Goal: Information Seeking & Learning: Learn about a topic

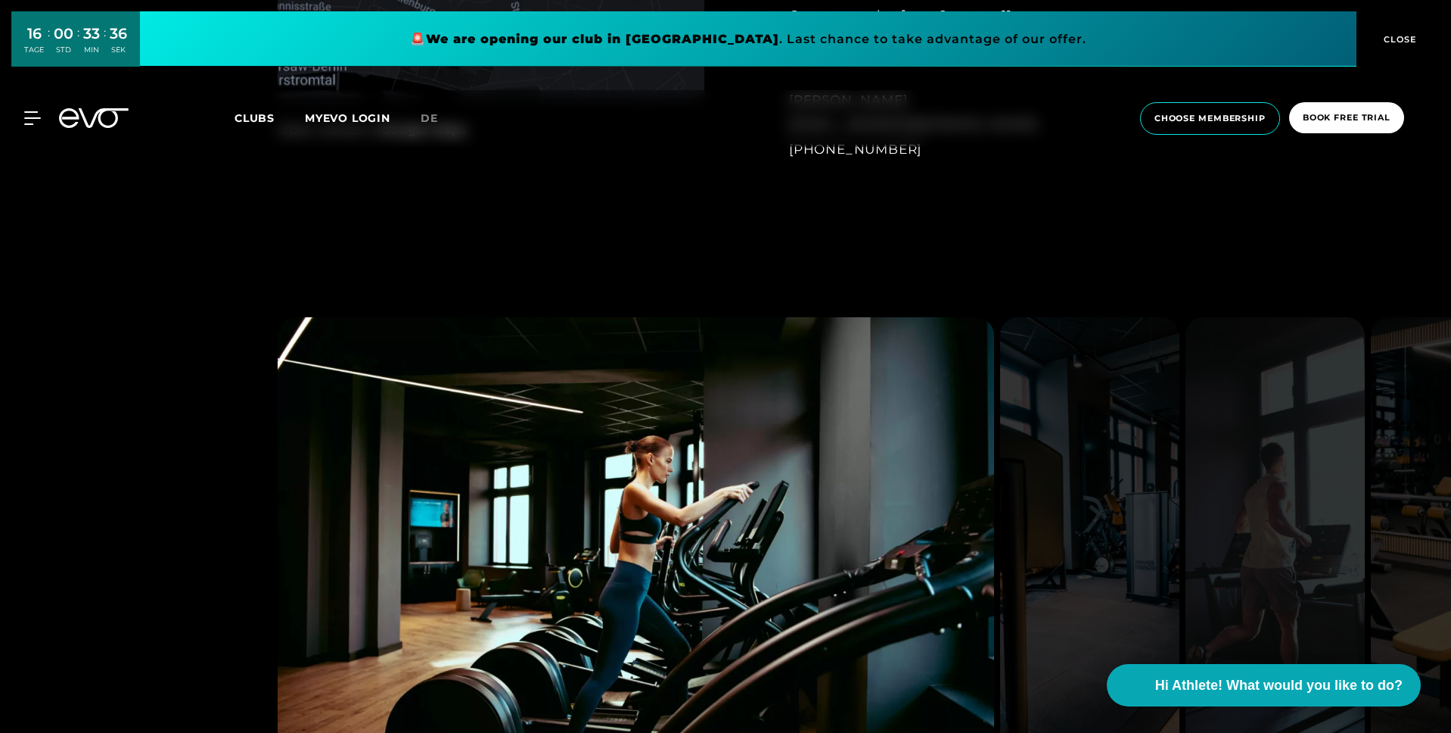
scroll to position [1627, 0]
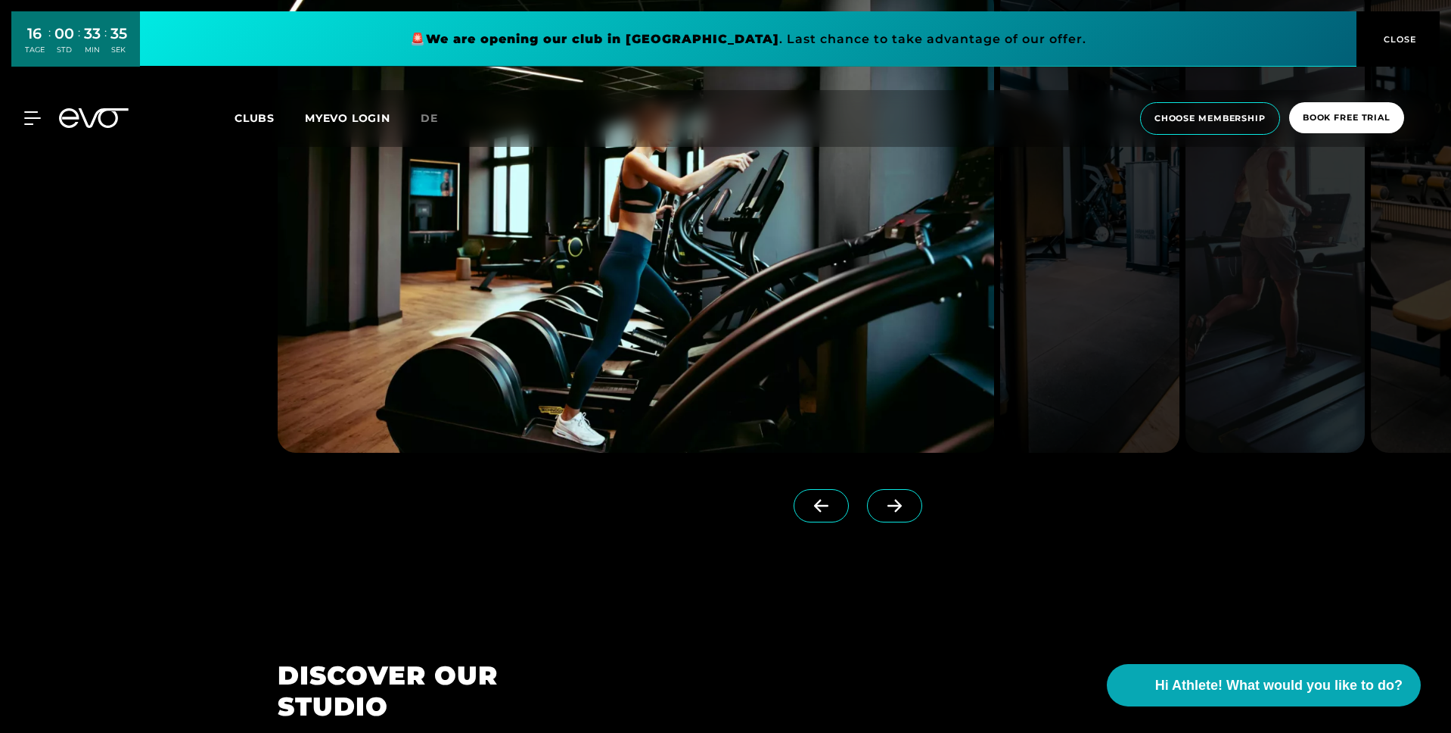
click at [873, 490] on span at bounding box center [894, 505] width 55 height 33
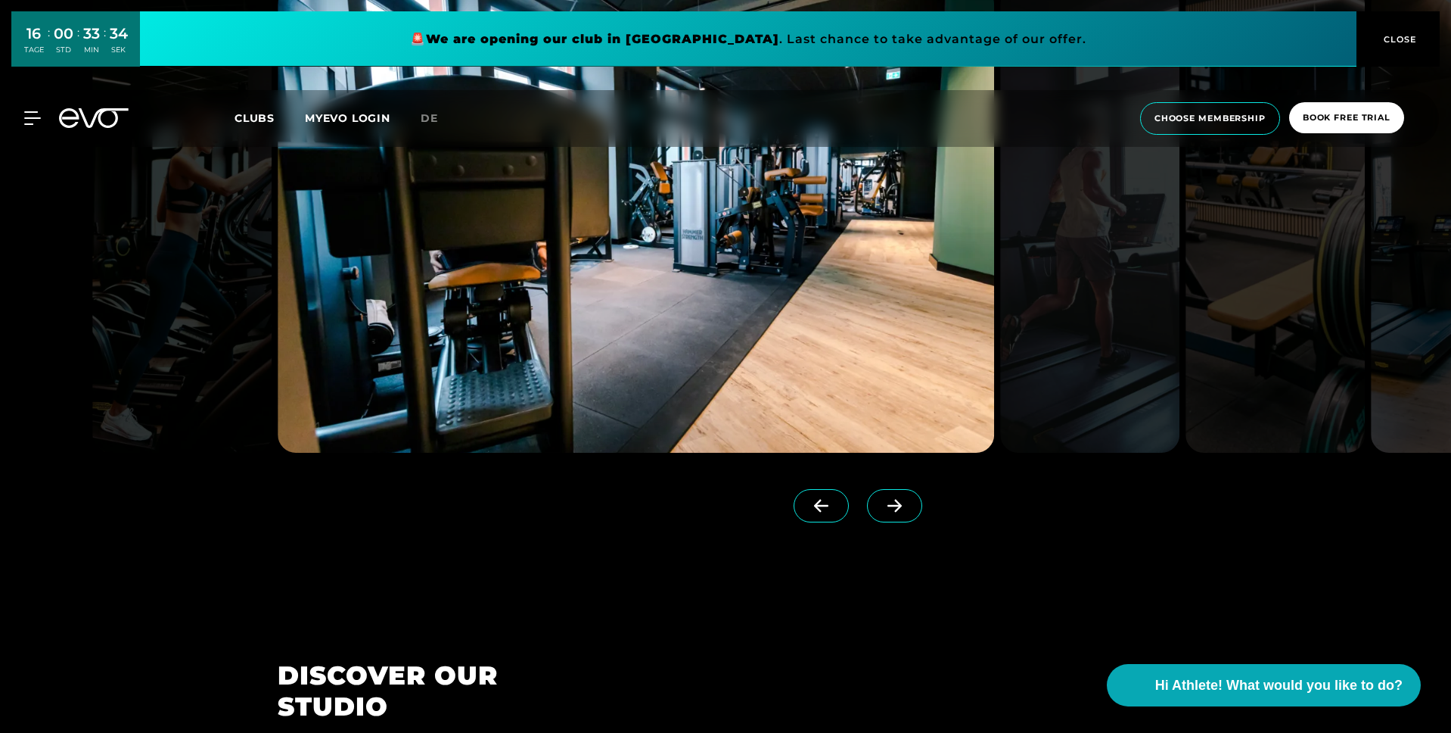
click at [867, 522] on link at bounding box center [897, 519] width 61 height 61
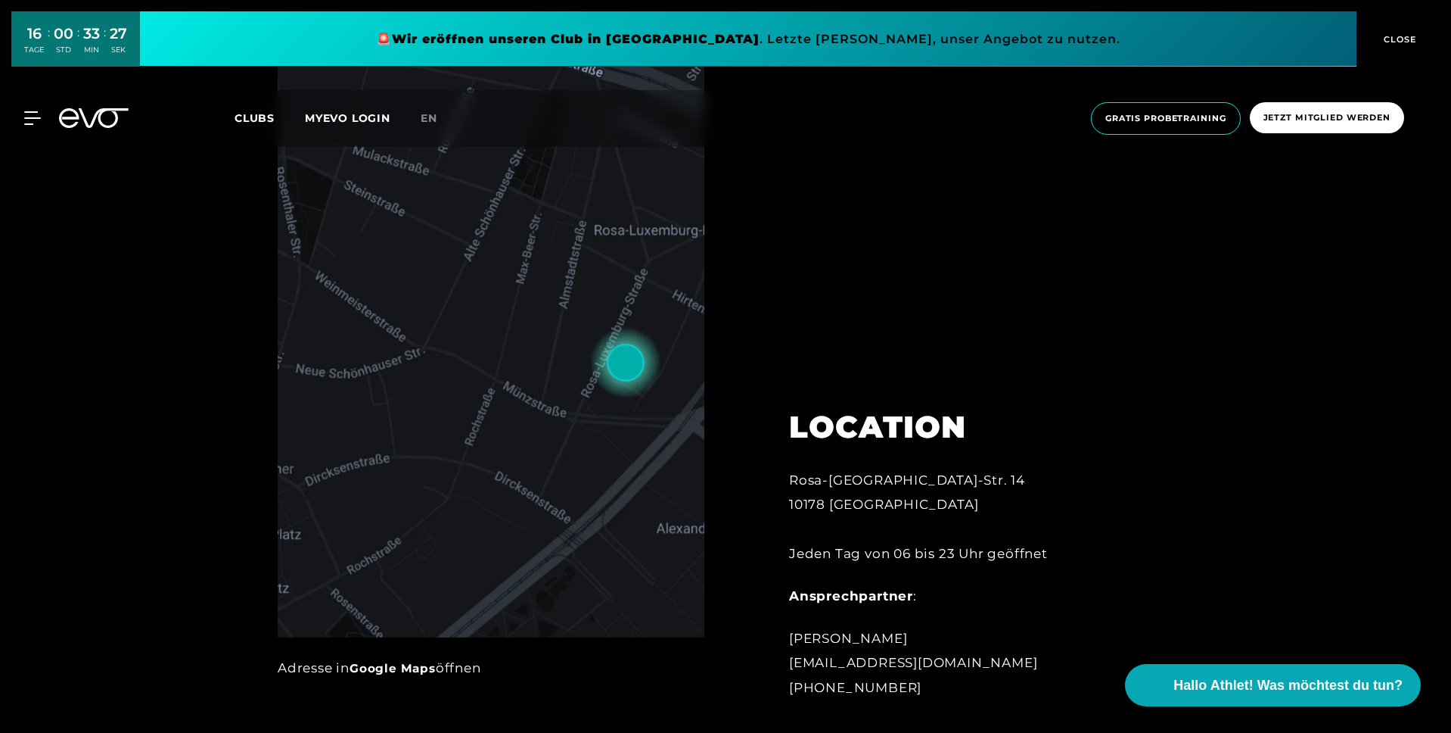
scroll to position [802, 0]
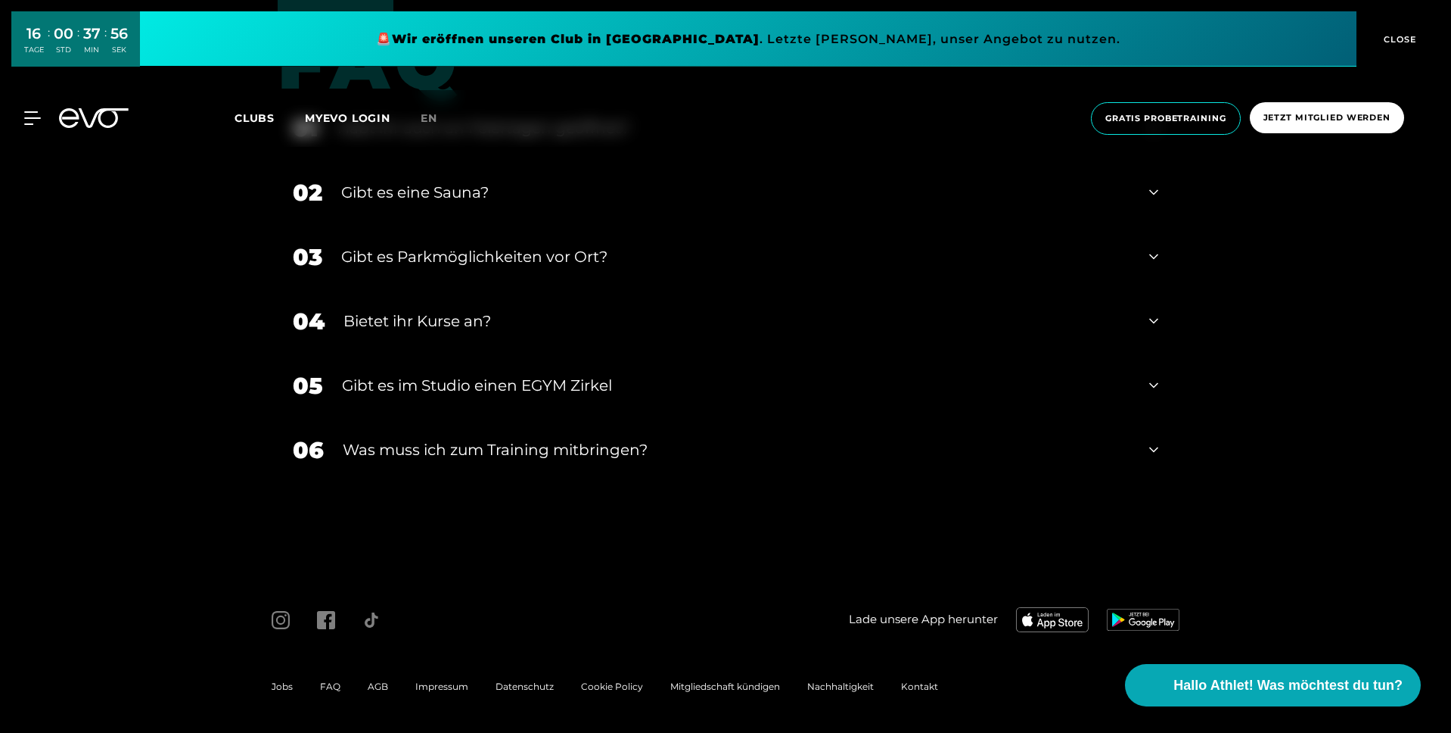
scroll to position [5769, 0]
click at [444, 197] on div "Gibt es eine Sauna?" at bounding box center [735, 191] width 789 height 23
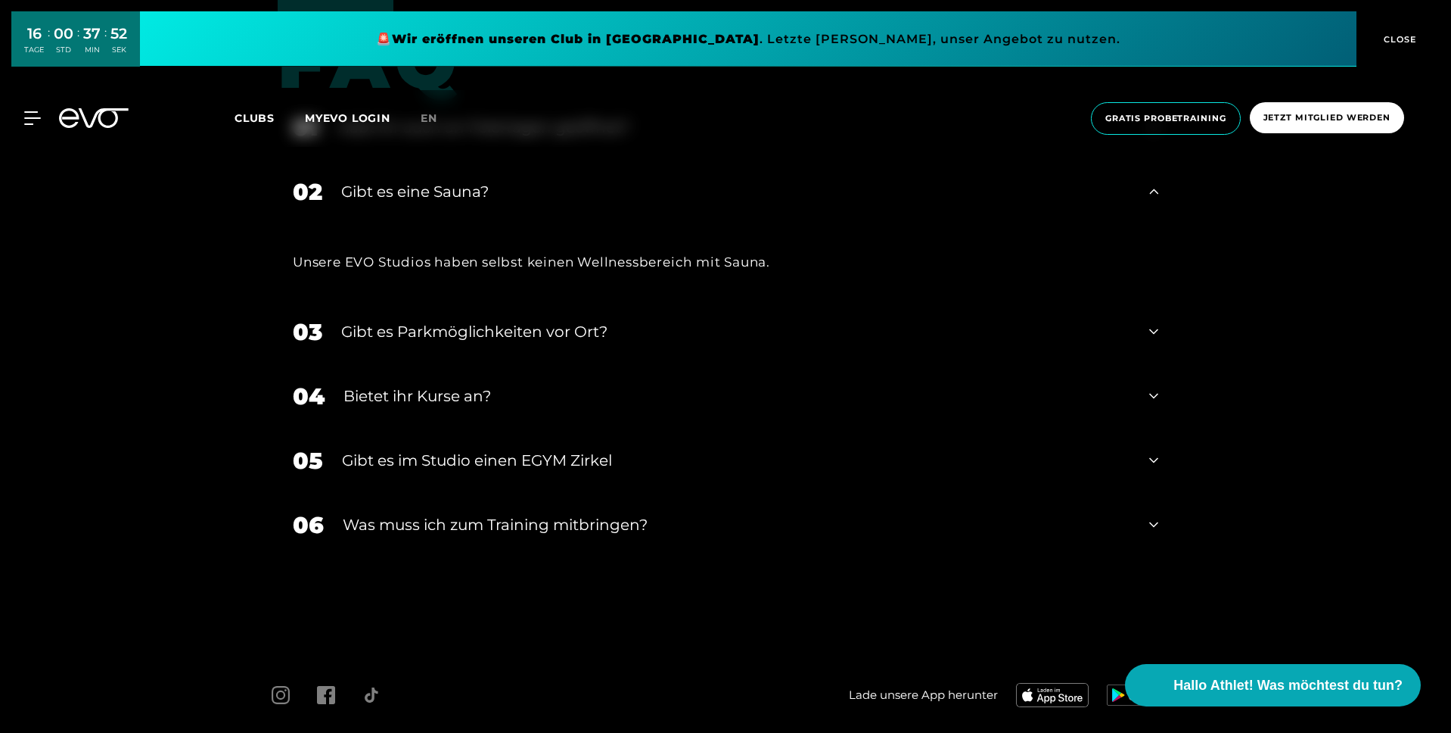
click at [421, 335] on div "Gibt es Parkmöglichkeiten vor Ort?" at bounding box center [735, 331] width 789 height 23
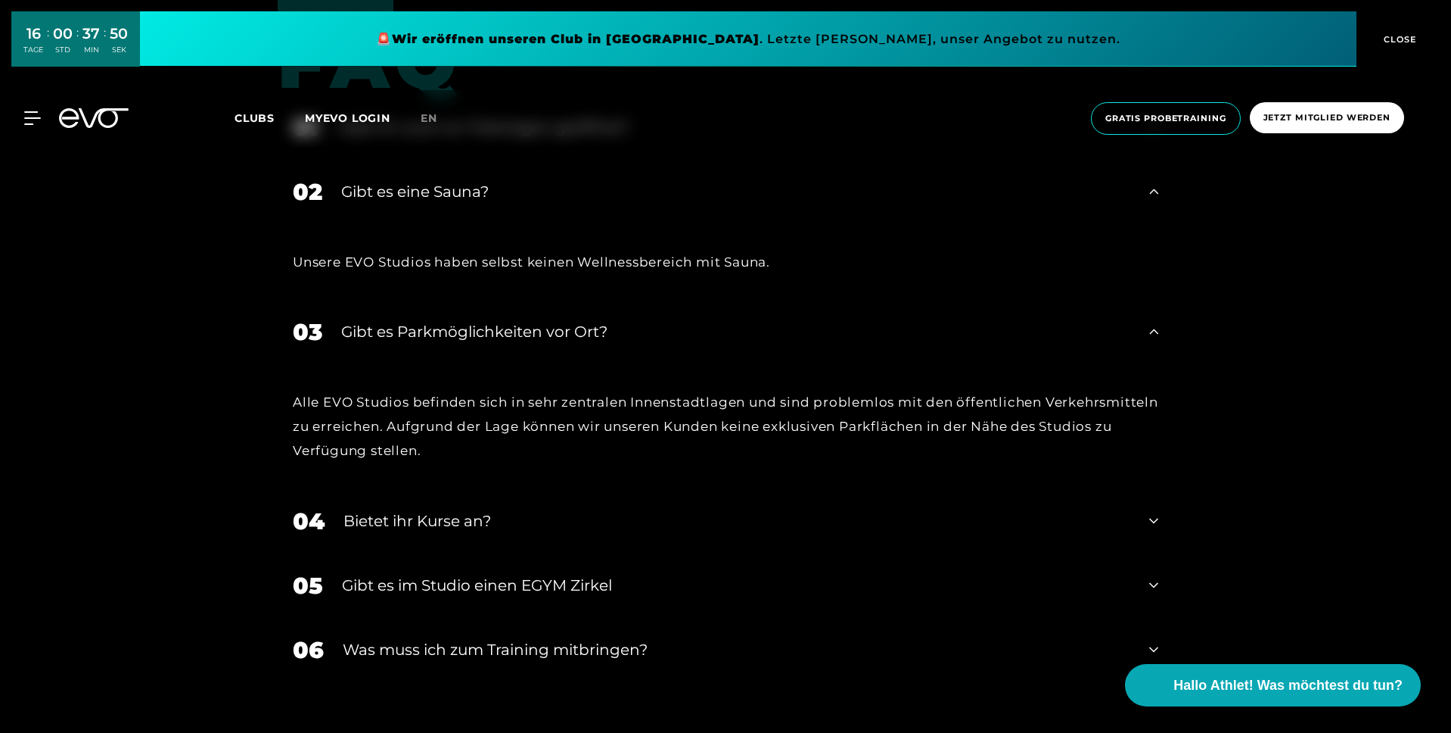
click at [421, 335] on div "Gibt es Parkmöglichkeiten vor Ort?" at bounding box center [735, 331] width 789 height 23
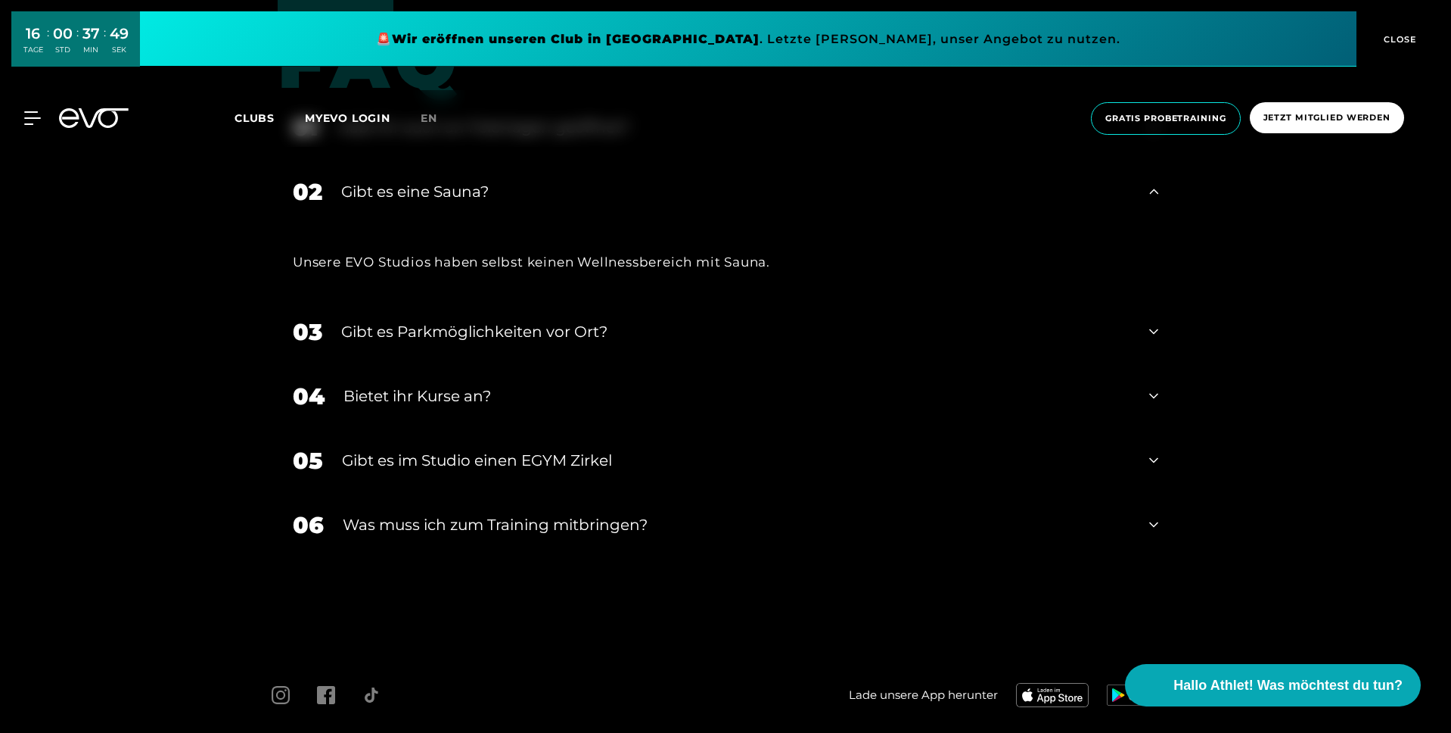
click at [423, 403] on div "Bietet ihr Kurse an?" at bounding box center [737, 395] width 787 height 23
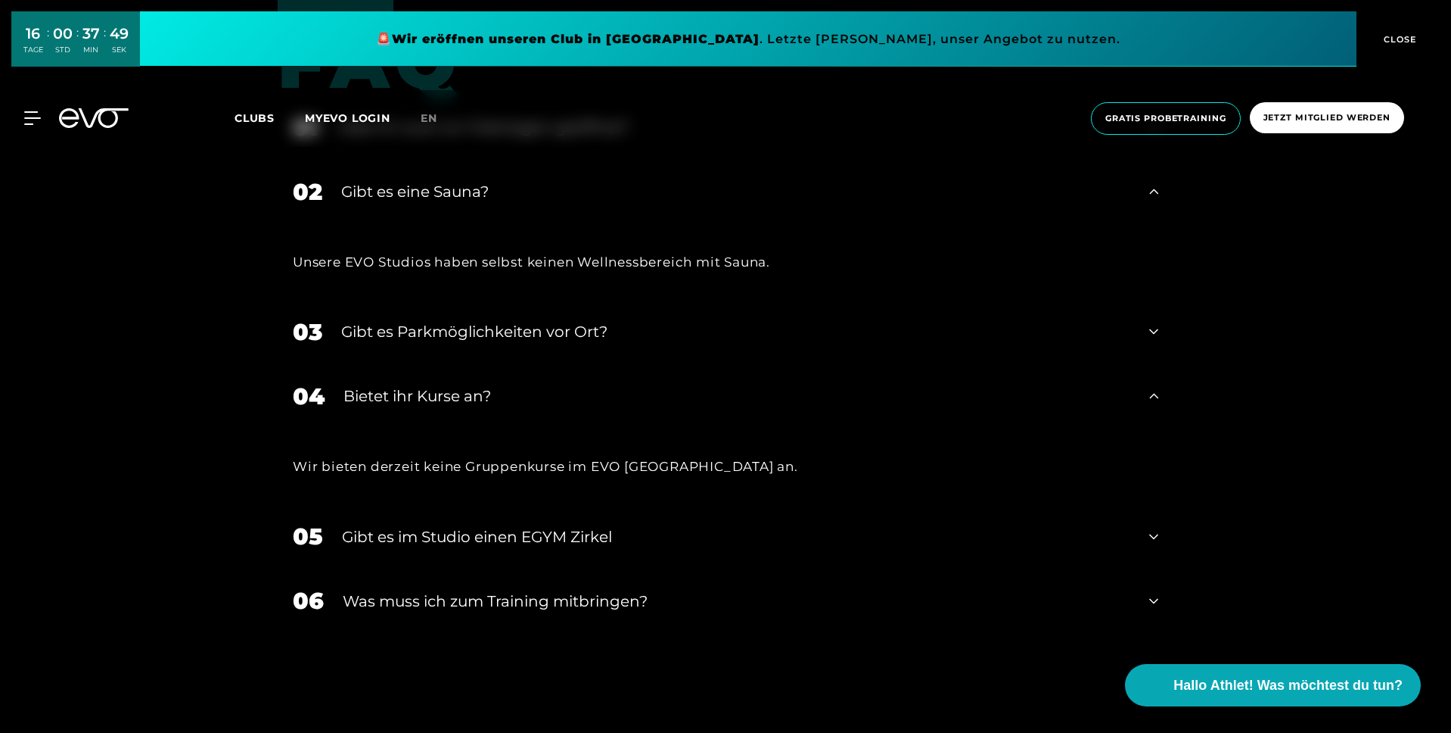
click at [423, 403] on div "Bietet ihr Kurse an?" at bounding box center [737, 395] width 787 height 23
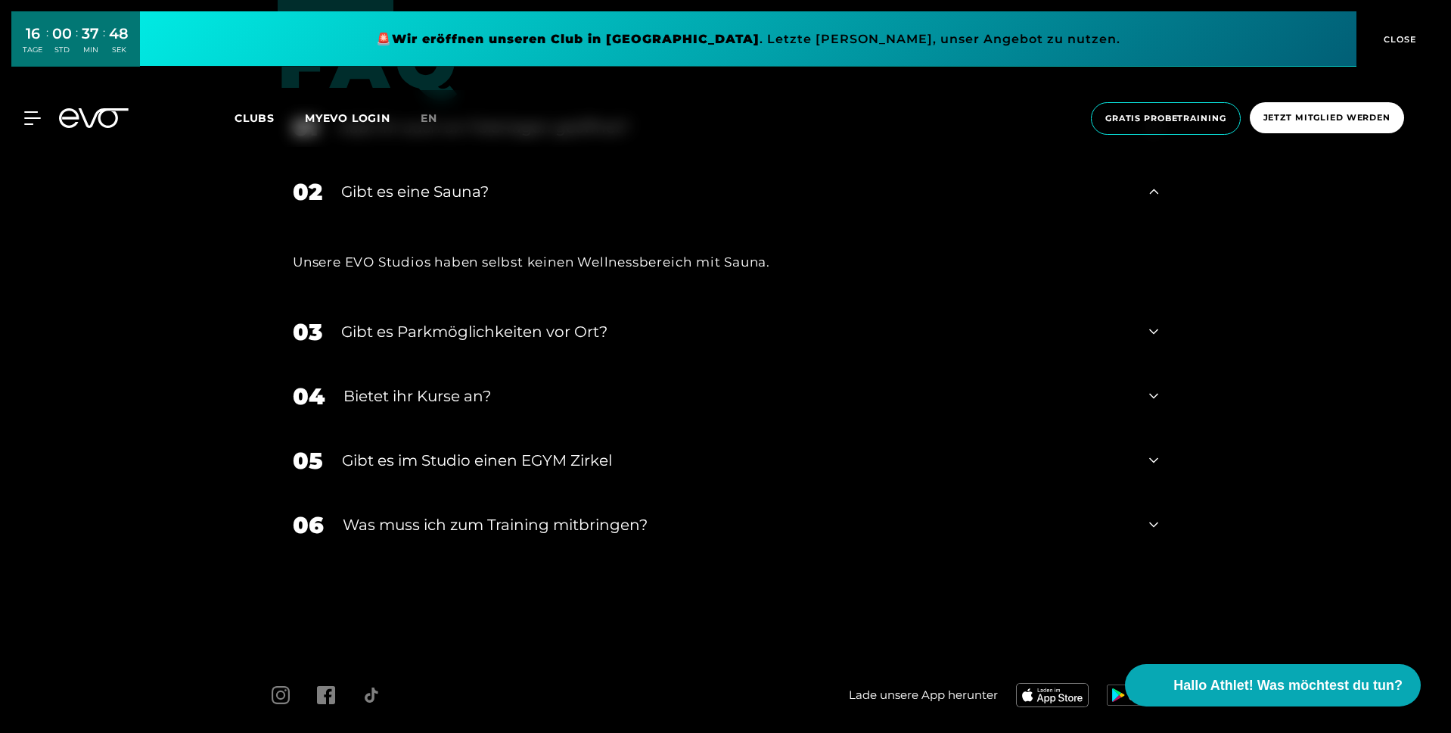
click at [415, 466] on div "Gibt es im Studio einen EGYM Zirkel" at bounding box center [736, 460] width 789 height 23
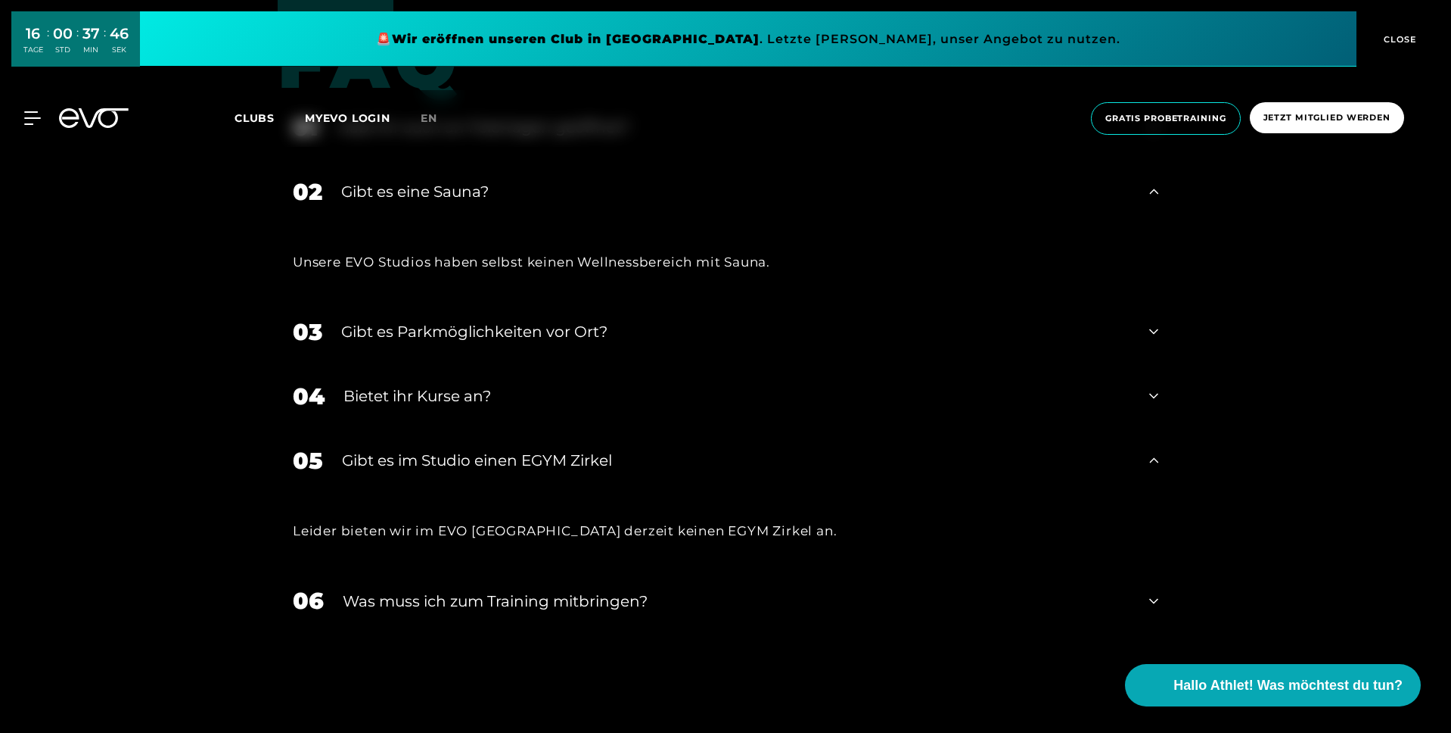
click at [415, 466] on div "Gibt es im Studio einen EGYM Zirkel" at bounding box center [736, 460] width 789 height 23
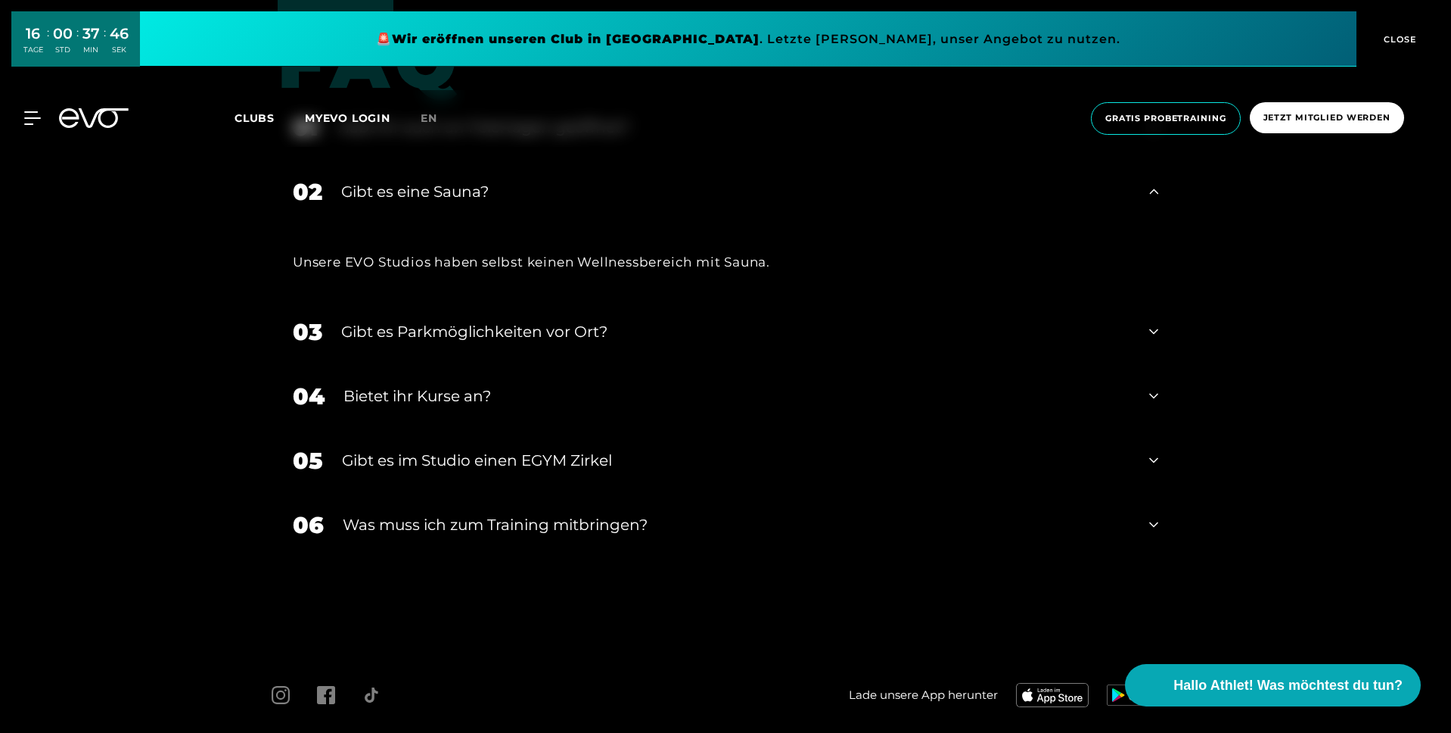
click at [416, 519] on div "Was muss ich zum Training mitbringen?" at bounding box center [737, 524] width 788 height 23
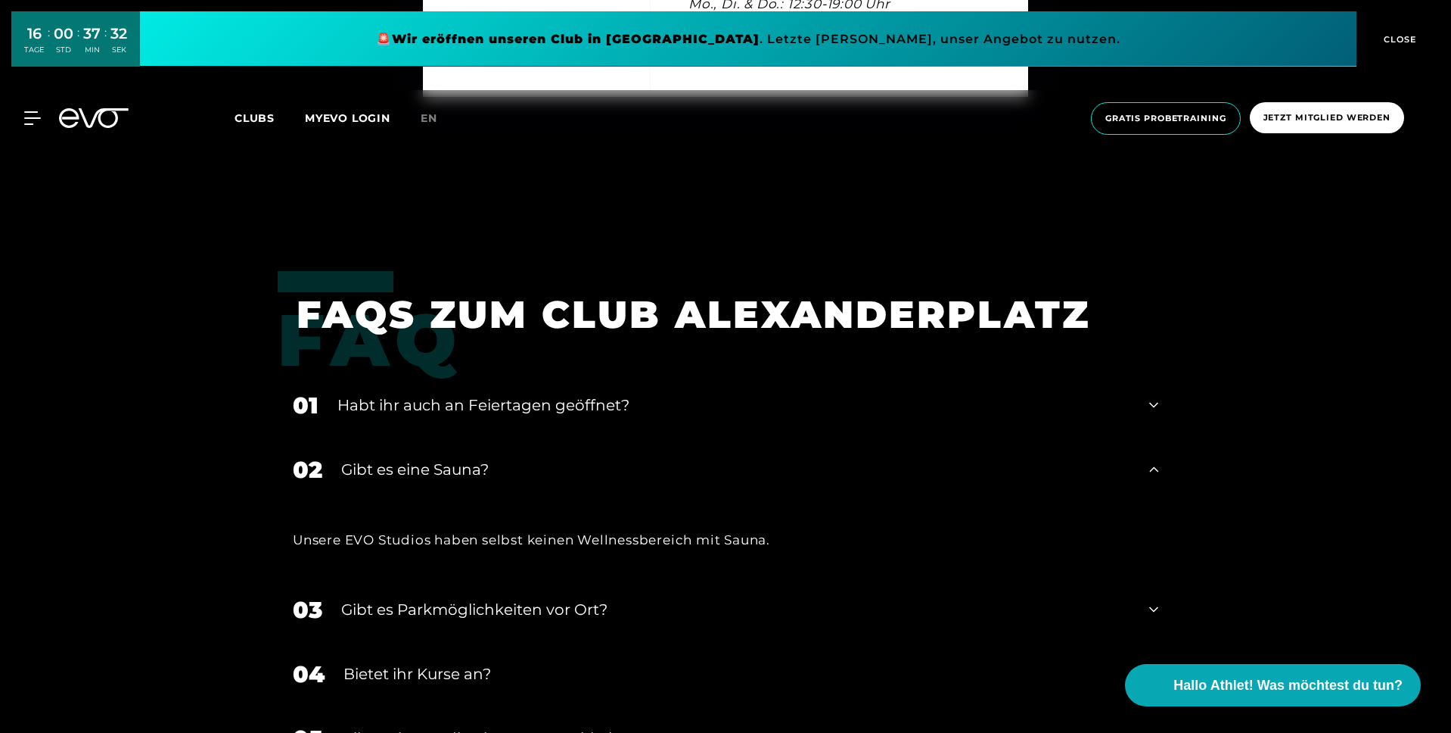
scroll to position [5490, 0]
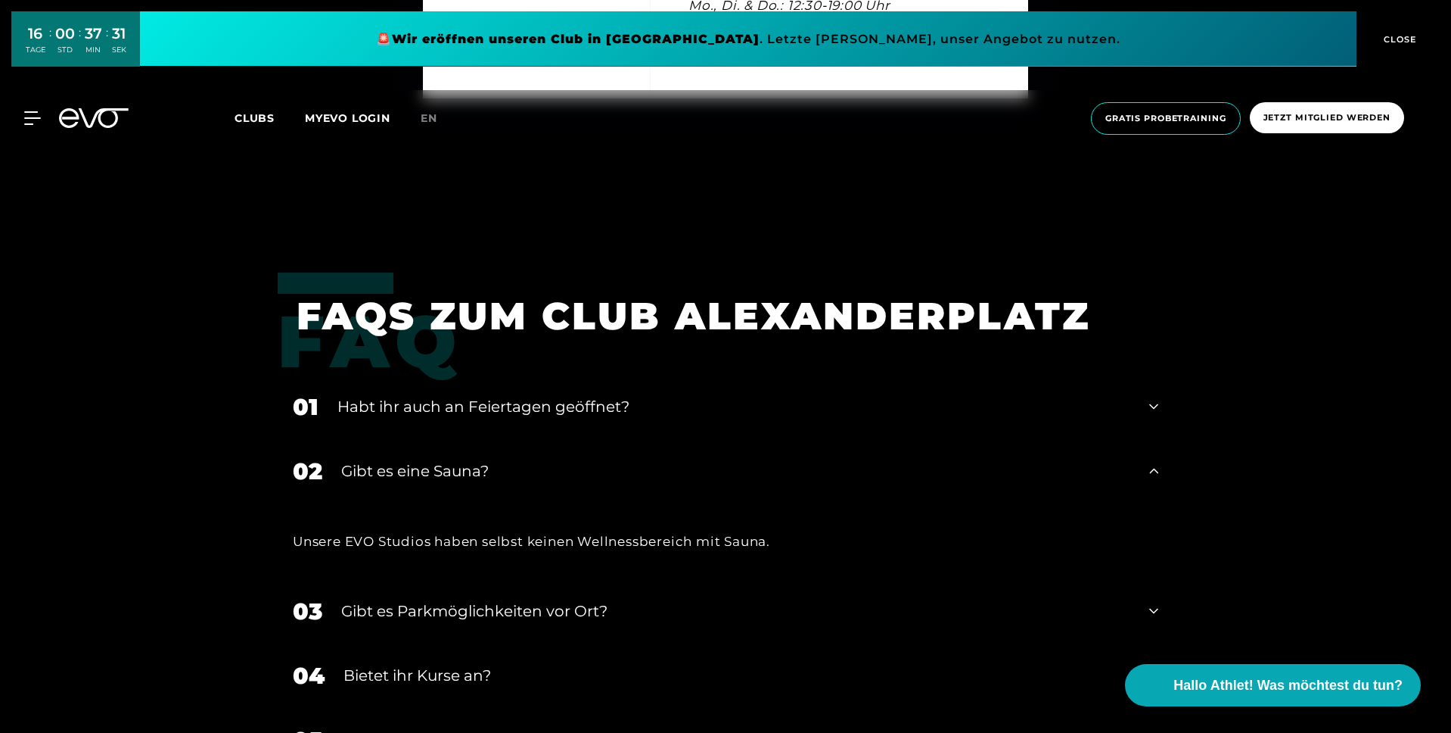
click at [454, 404] on div "Habt ihr auch an Feiertagen geöffnet?" at bounding box center [733, 406] width 793 height 23
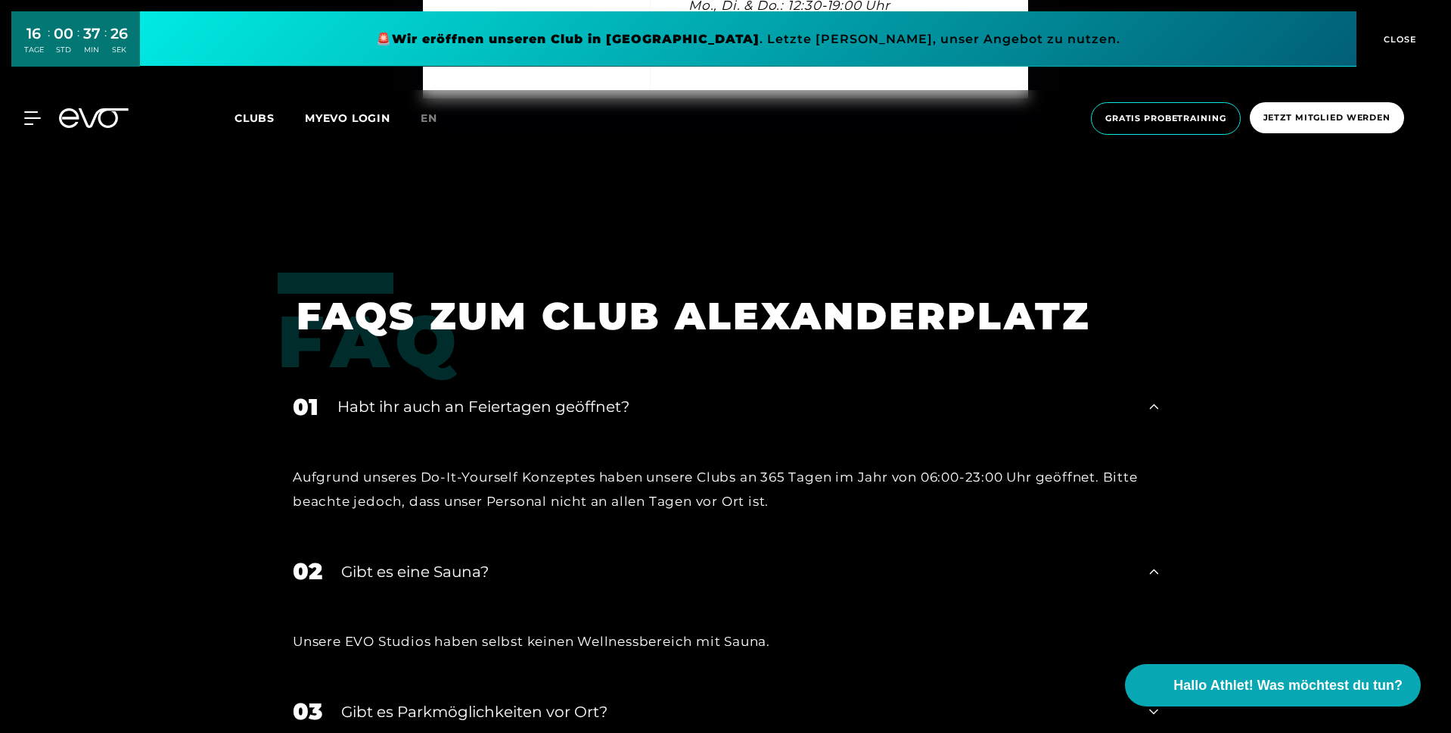
click at [419, 578] on div "Gibt es eine Sauna?" at bounding box center [735, 571] width 789 height 23
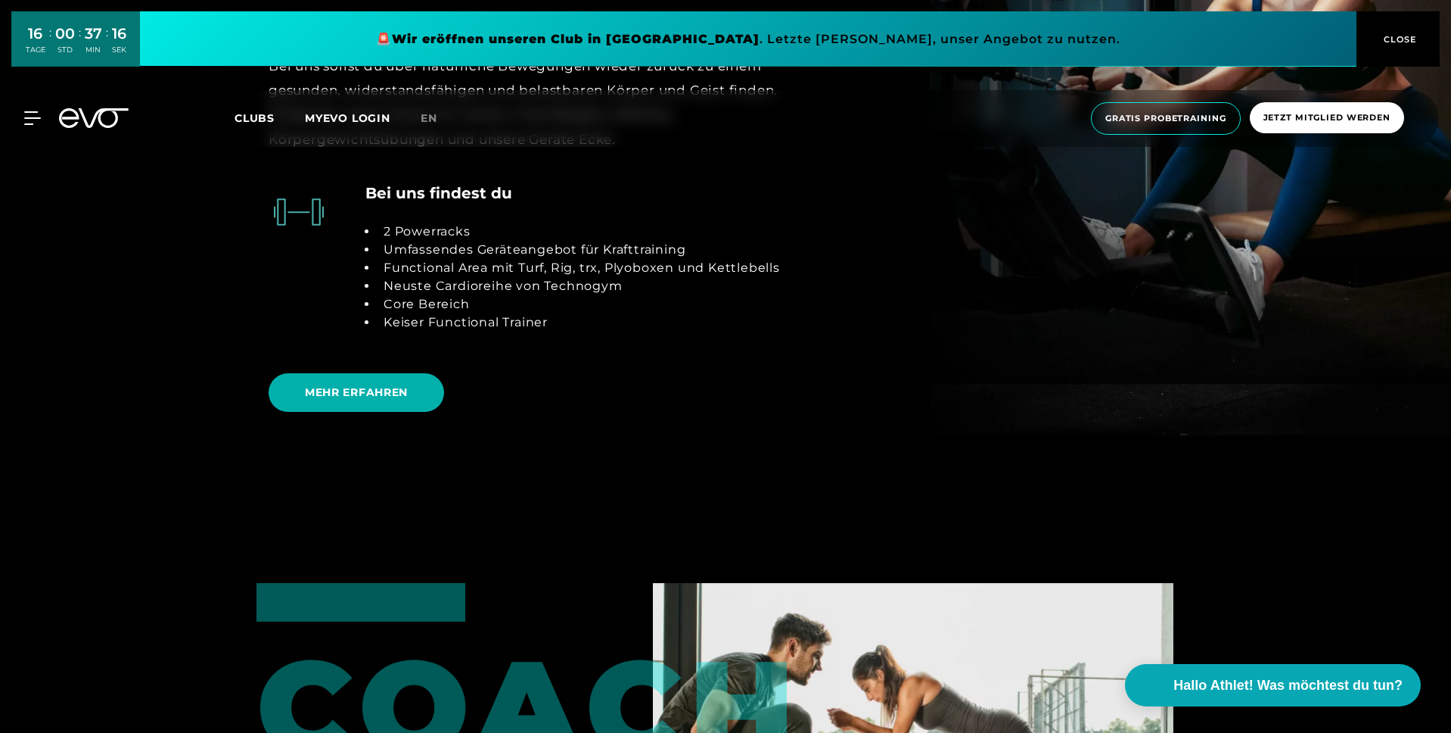
scroll to position [3453, 0]
click at [45, 120] on div "MyEVO Login Über EVO Mitgliedschaften Probetraining TAGESPASS EVO Studios Düsse…" at bounding box center [23, 118] width 53 height 14
click at [43, 116] on div "MyEVO Login Über EVO Mitgliedschaften Probetraining TAGESPASS EVO Studios Düsse…" at bounding box center [23, 118] width 53 height 14
click at [25, 116] on icon at bounding box center [35, 118] width 22 height 14
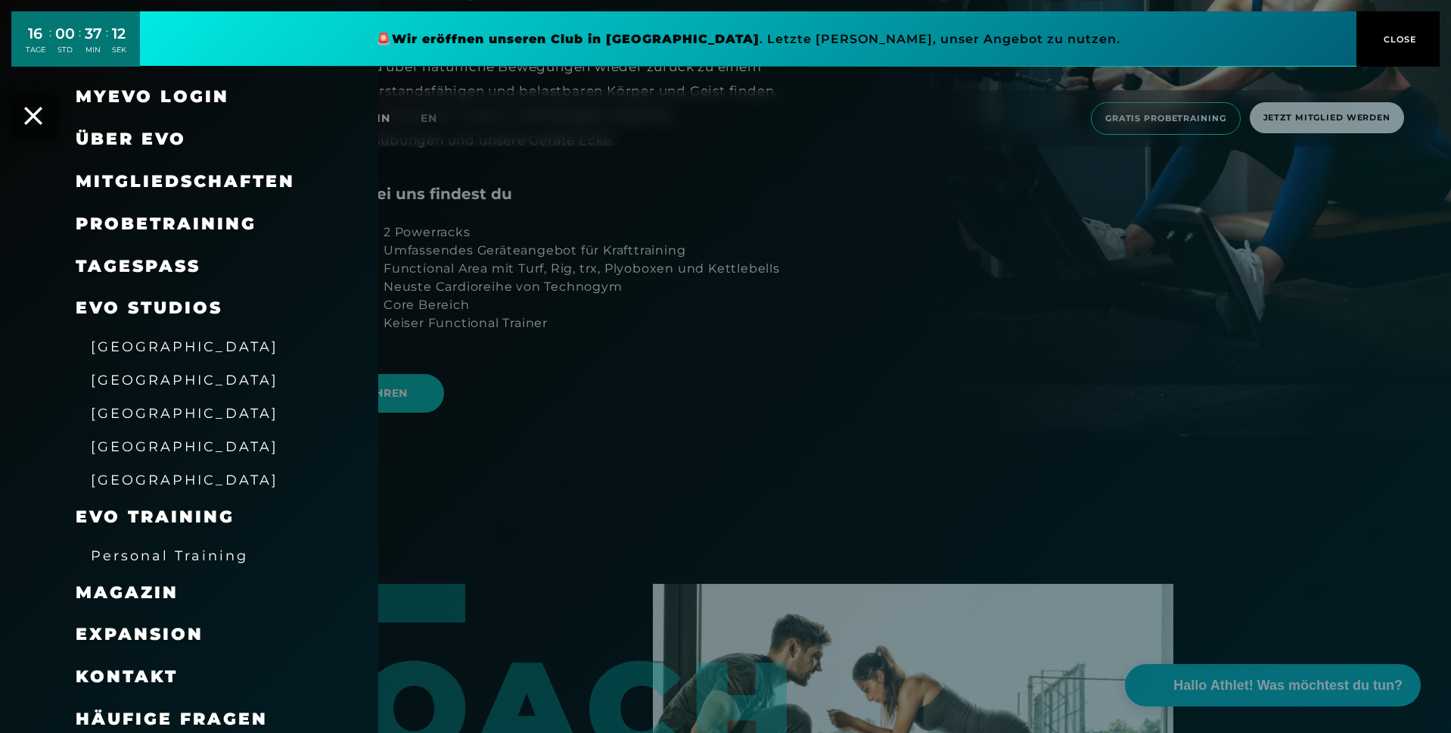
click at [120, 381] on span "[GEOGRAPHIC_DATA]" at bounding box center [185, 380] width 188 height 16
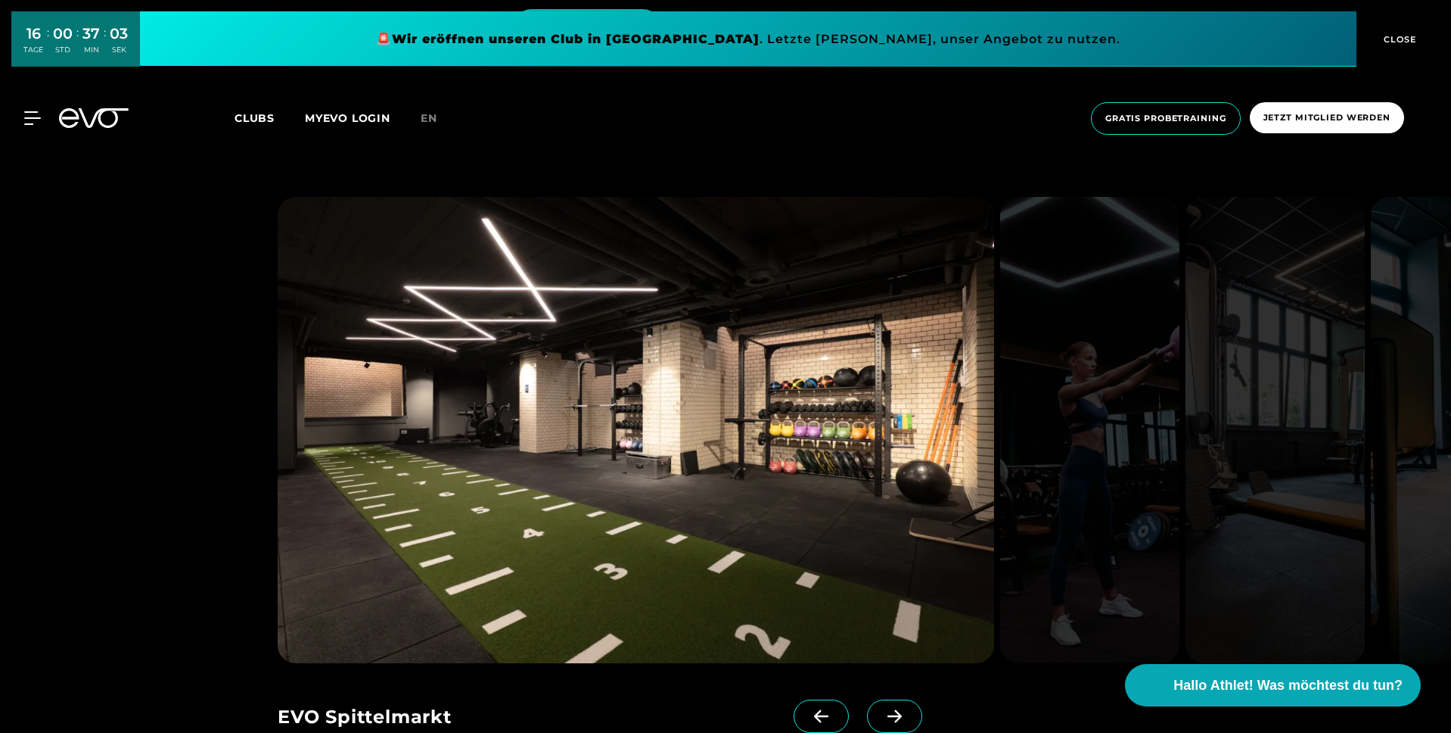
scroll to position [3728, 0]
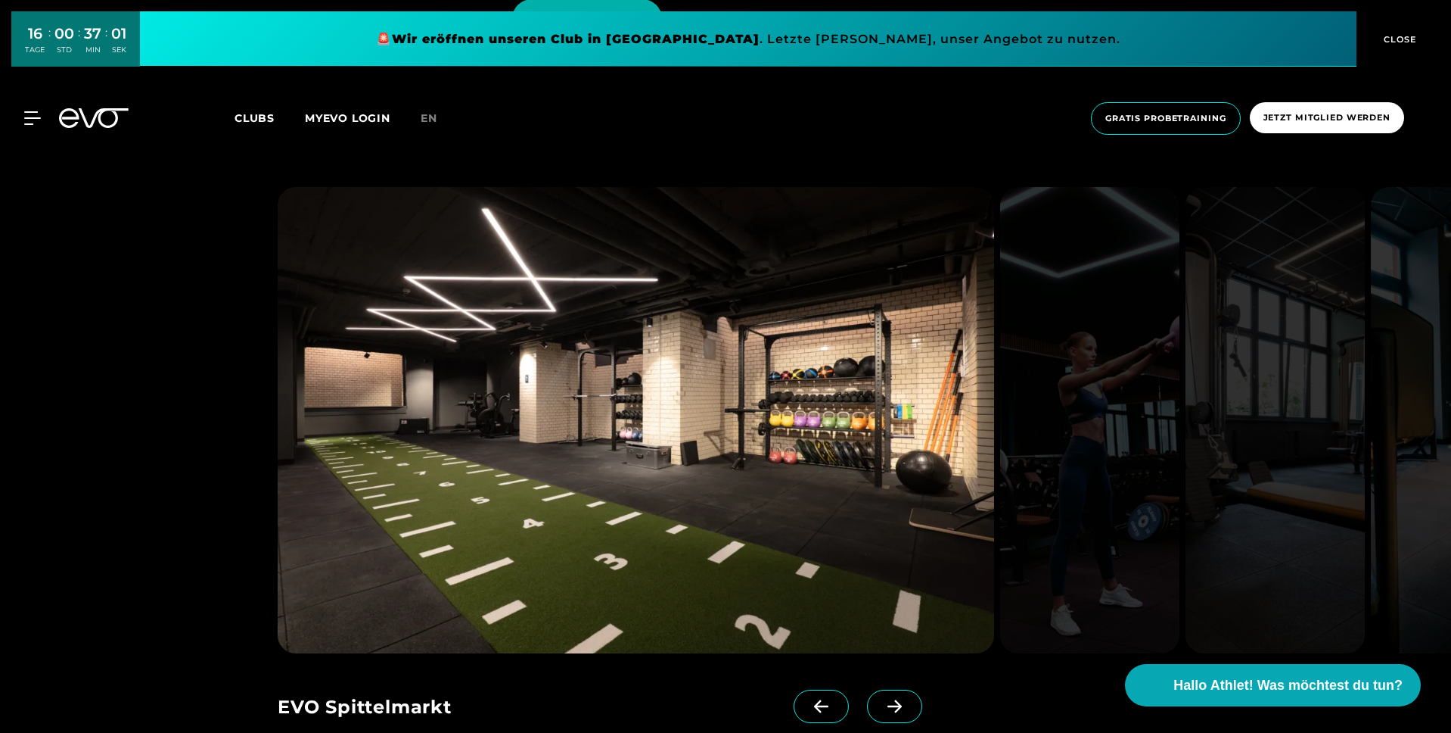
click at [882, 699] on icon at bounding box center [895, 706] width 26 height 14
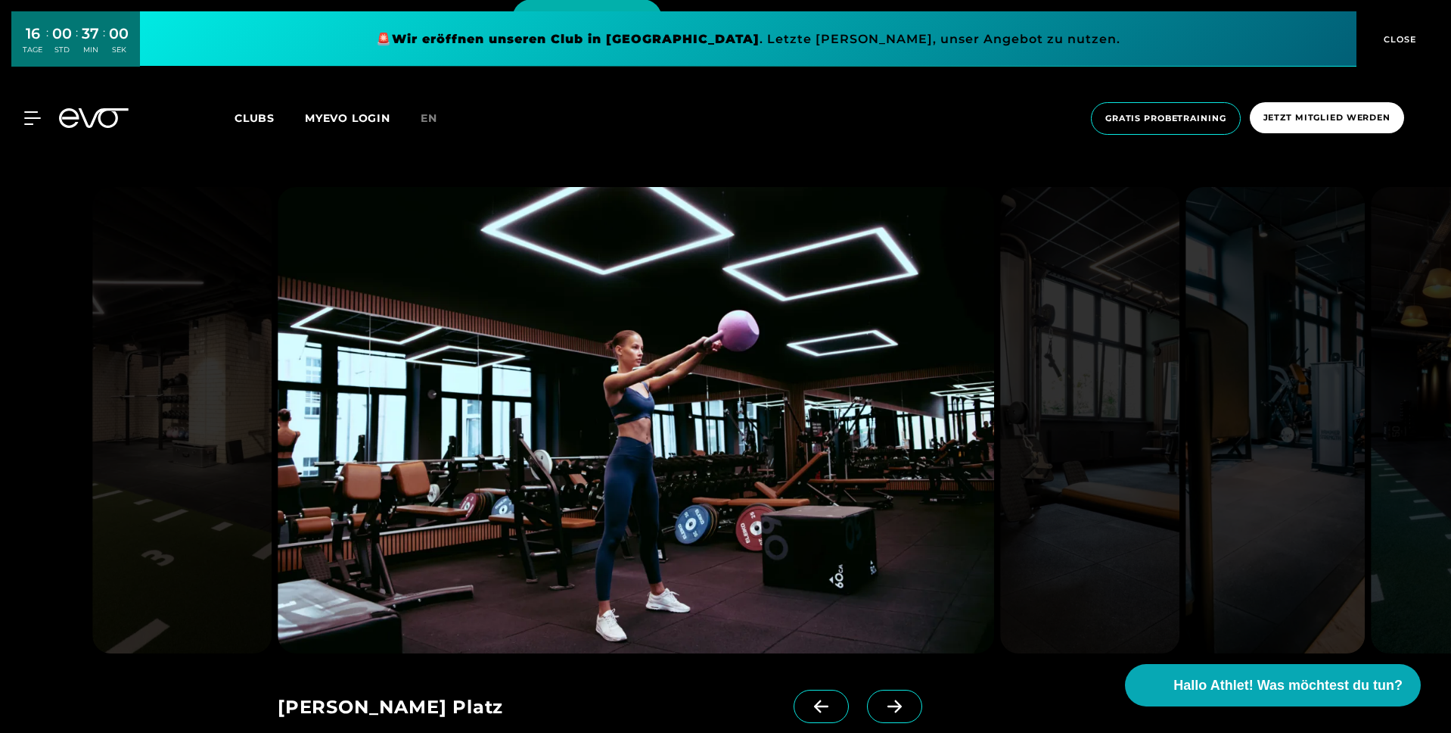
click at [882, 699] on icon at bounding box center [895, 706] width 26 height 14
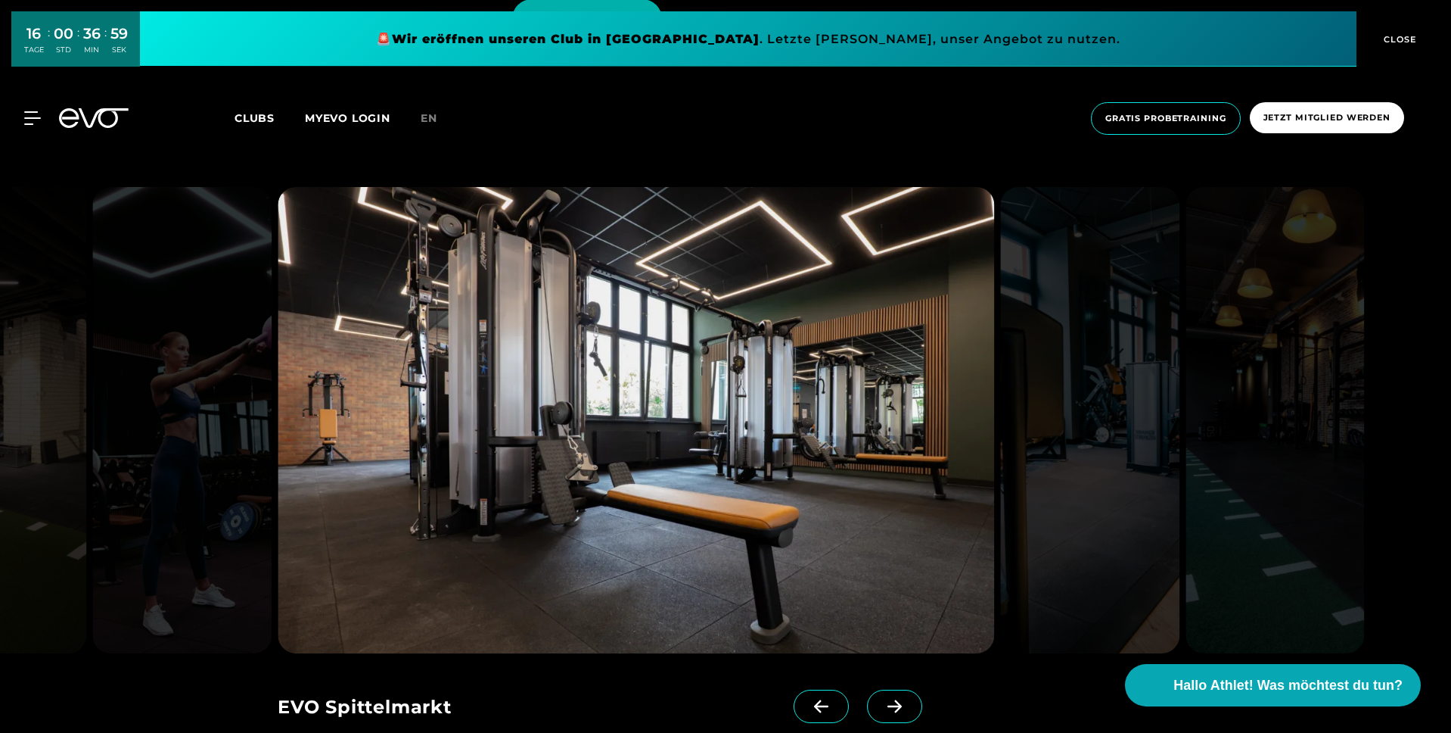
click at [882, 699] on icon at bounding box center [895, 706] width 26 height 14
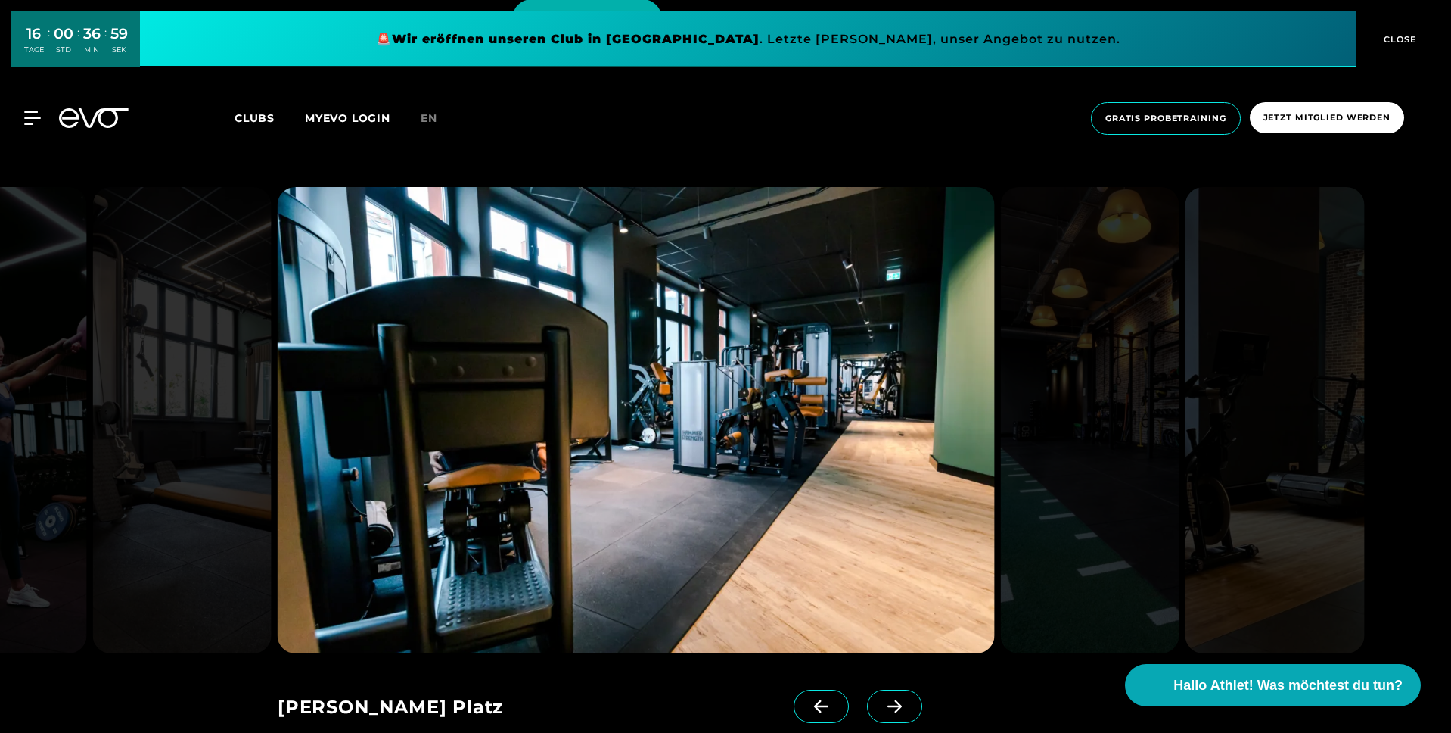
click at [882, 699] on icon at bounding box center [895, 706] width 26 height 14
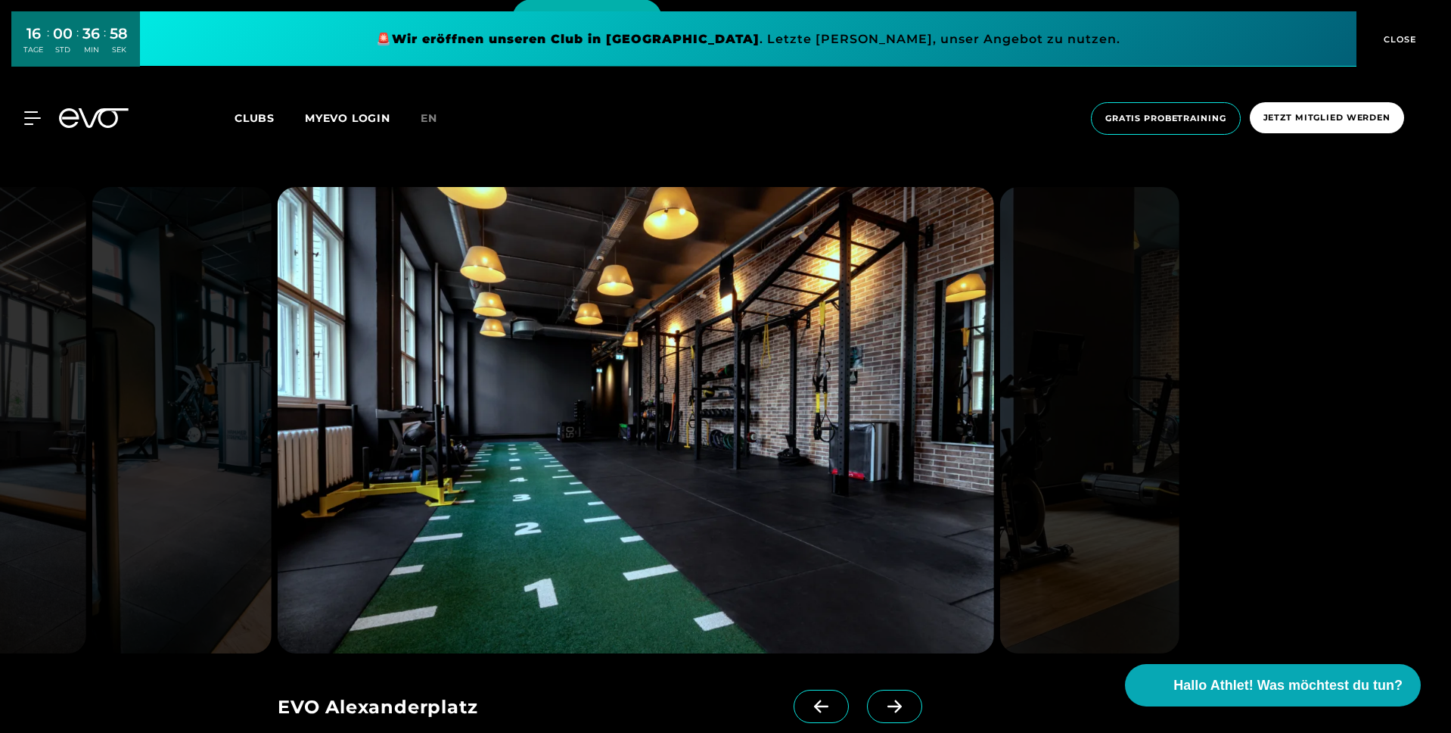
click at [882, 699] on icon at bounding box center [895, 706] width 26 height 14
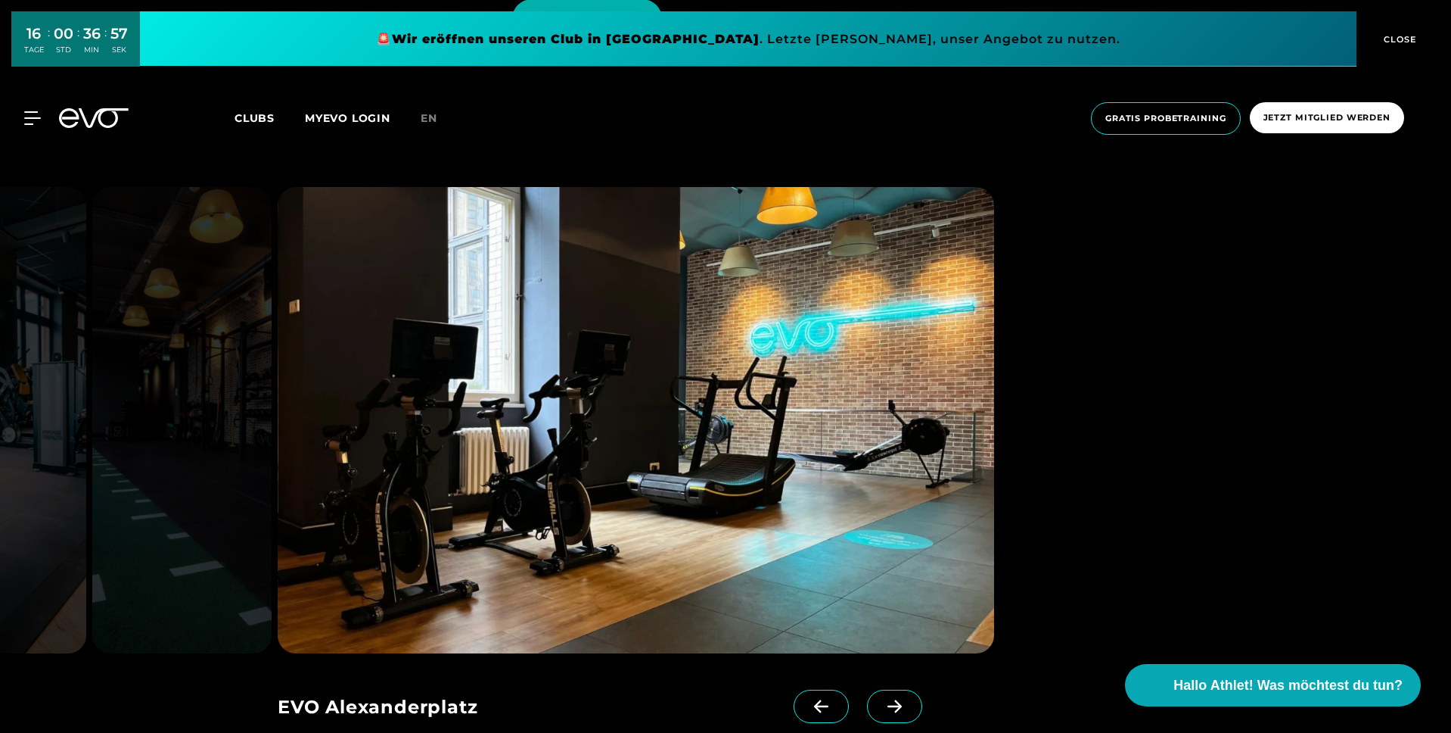
click at [882, 699] on icon at bounding box center [895, 706] width 26 height 14
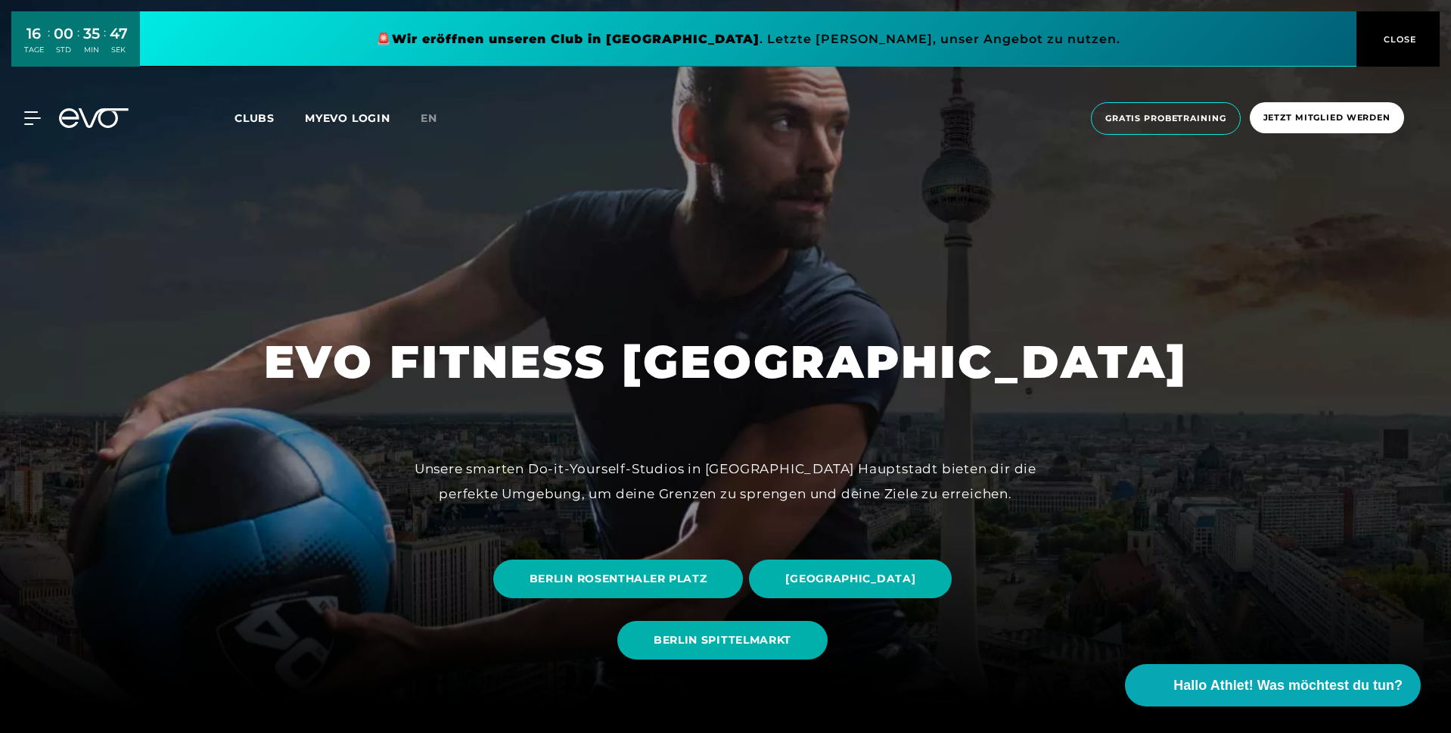
scroll to position [0, 0]
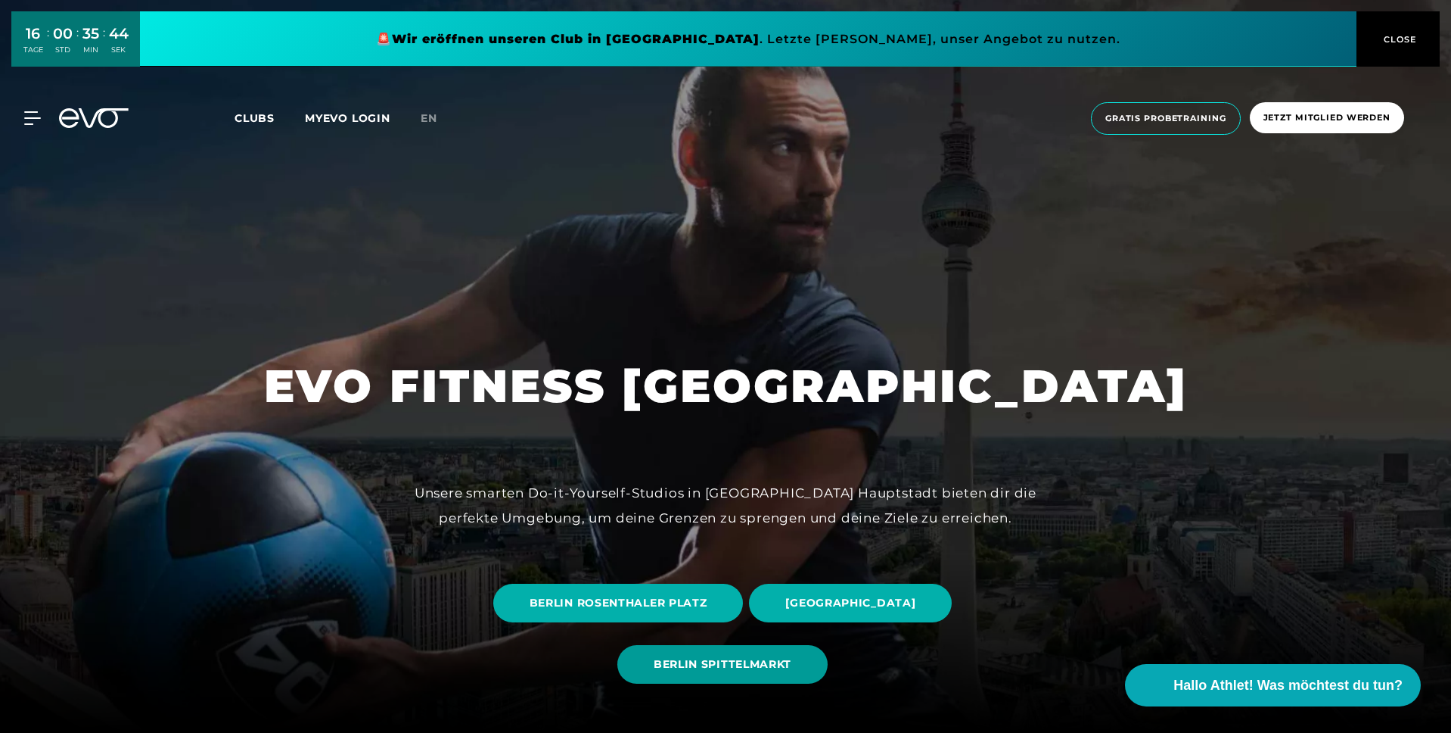
click at [720, 673] on span "BERLIN SPITTELMARKT" at bounding box center [722, 664] width 210 height 39
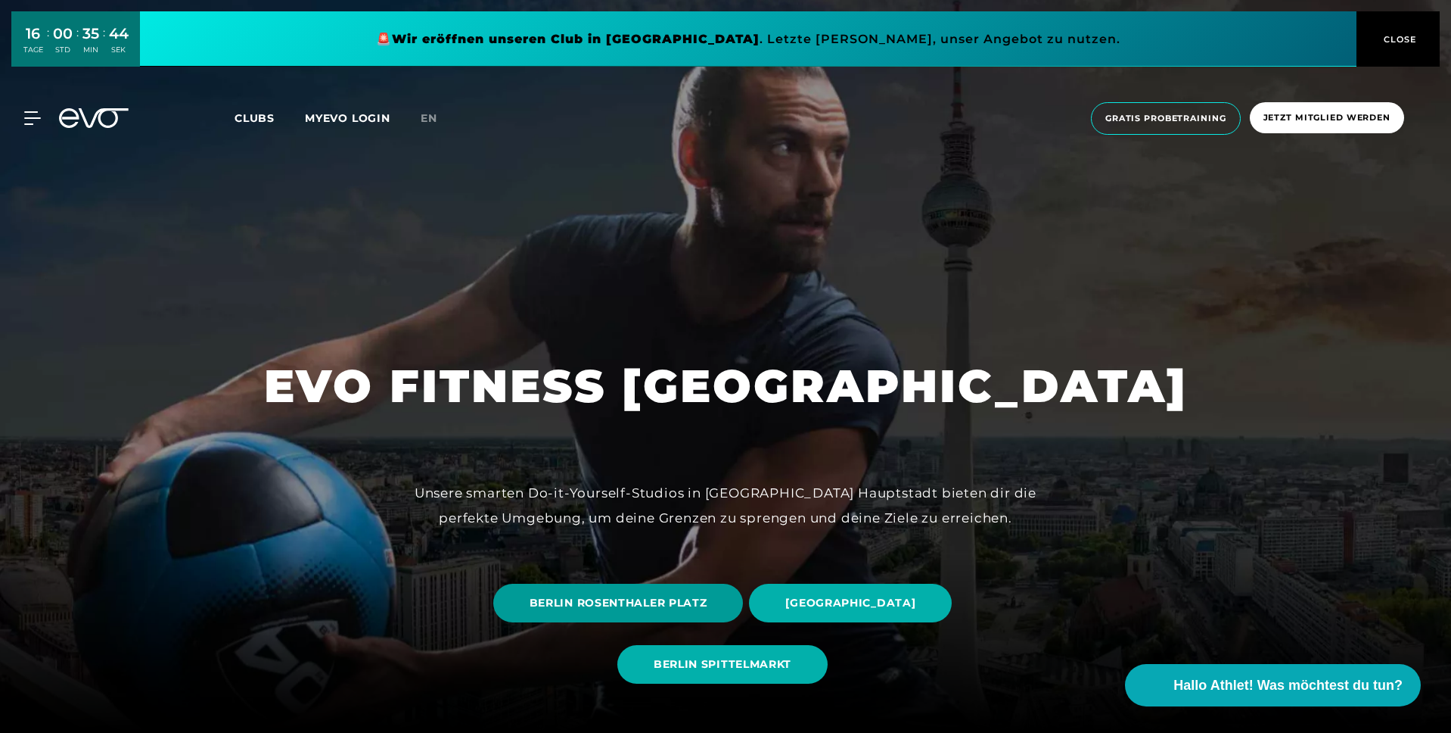
click at [651, 596] on span "BERLIN ROSENTHALER PLATZ" at bounding box center [619, 603] width 178 height 16
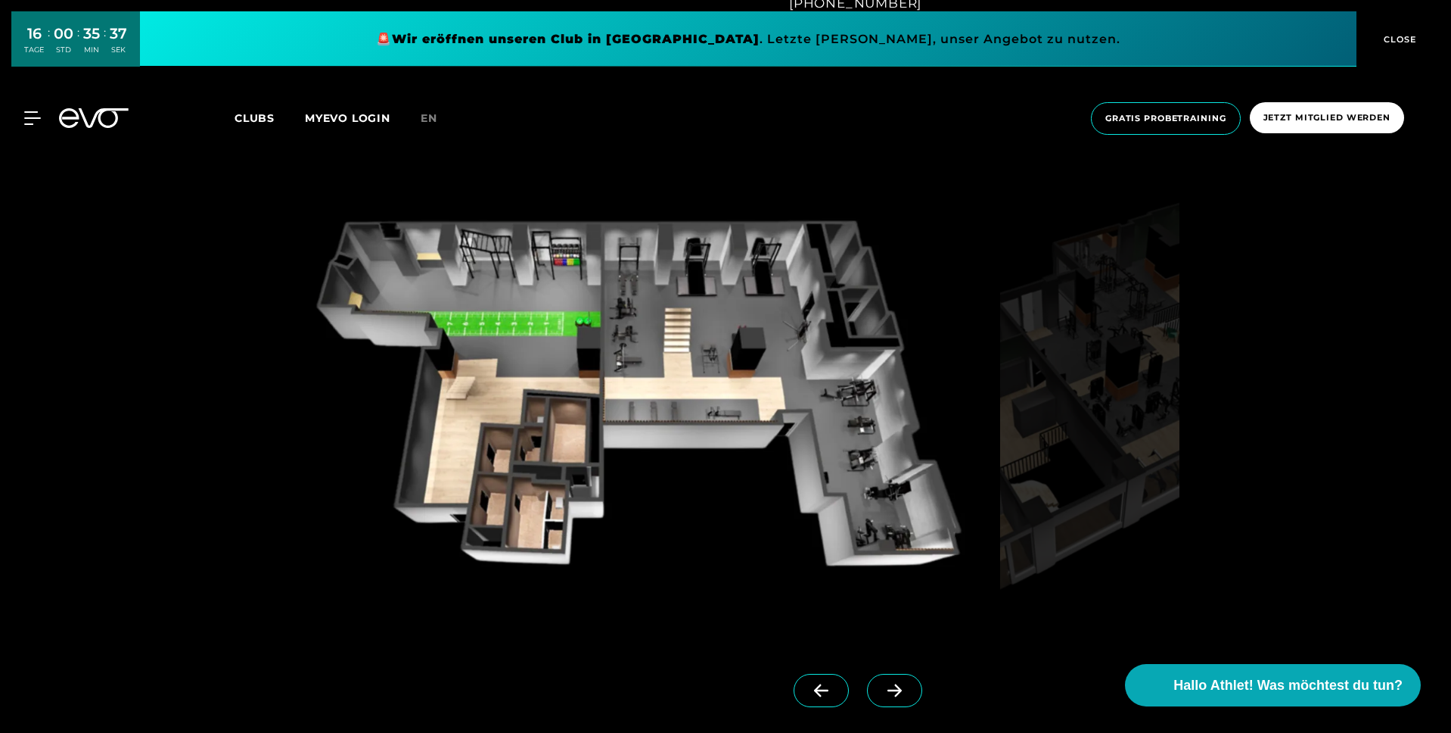
scroll to position [1445, 0]
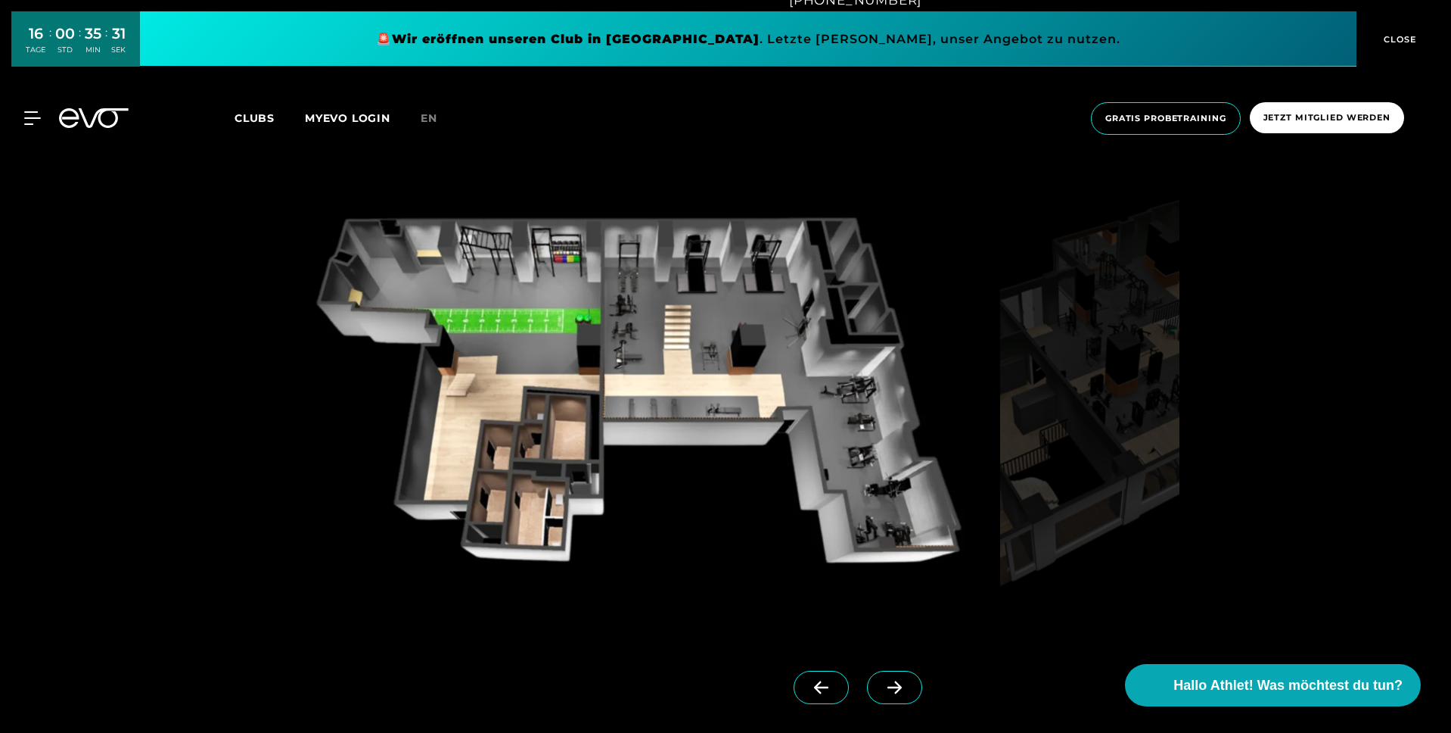
click at [872, 704] on link at bounding box center [897, 700] width 61 height 61
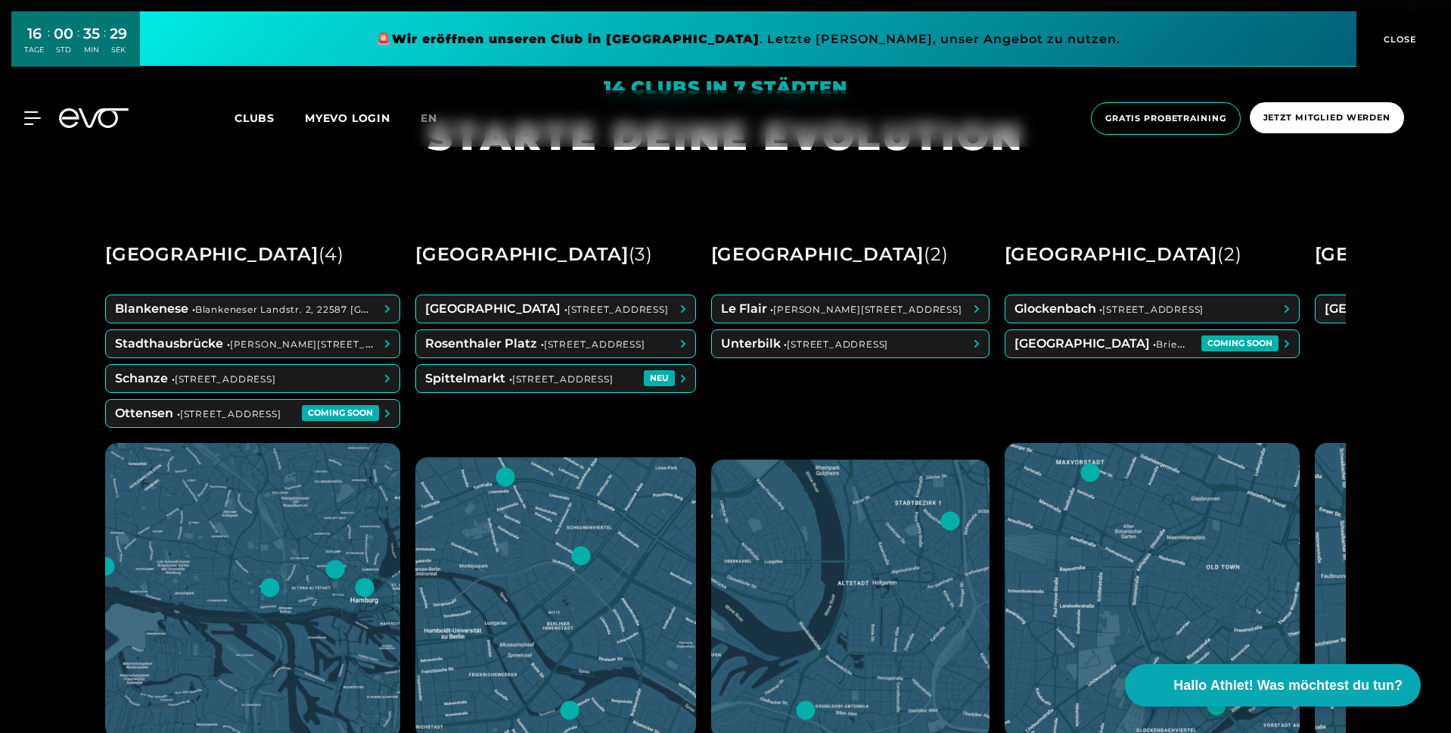
scroll to position [709, 0]
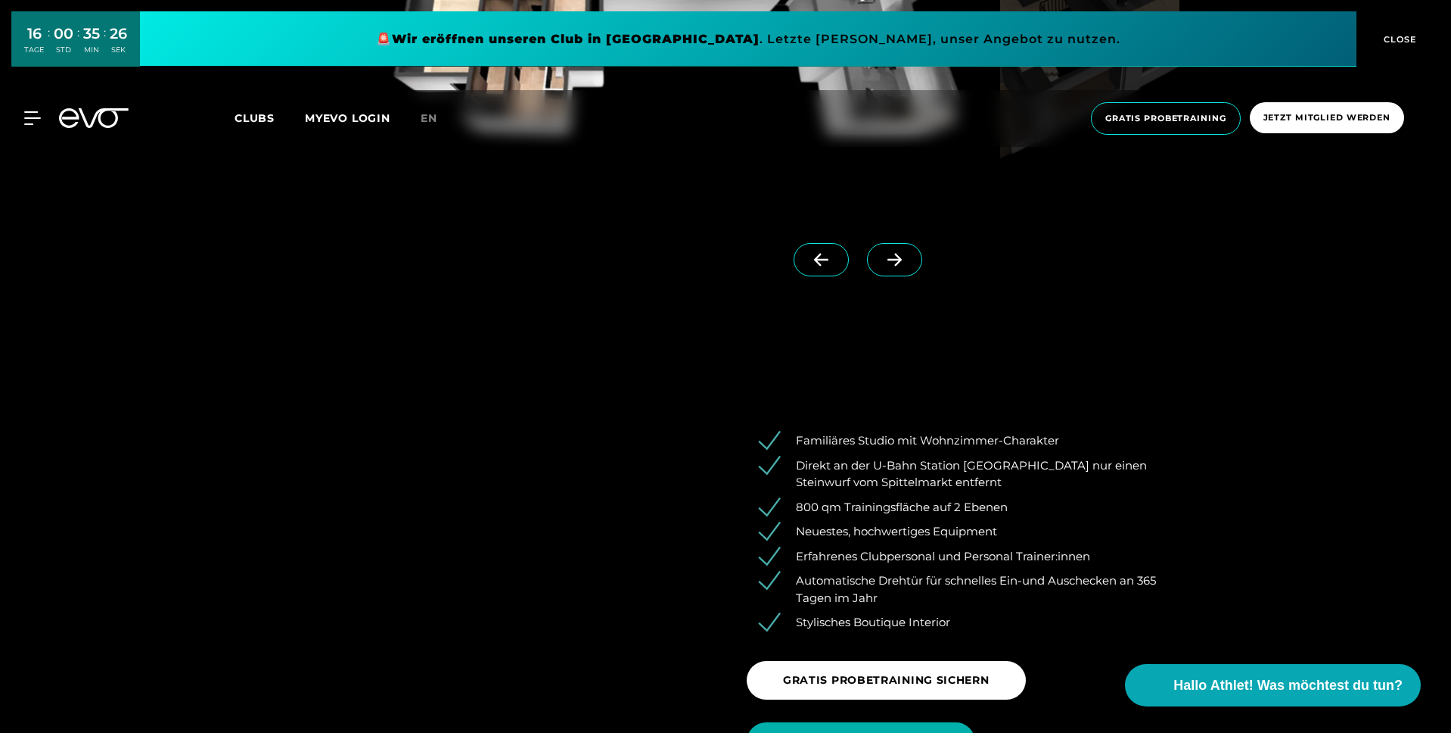
scroll to position [1524, 0]
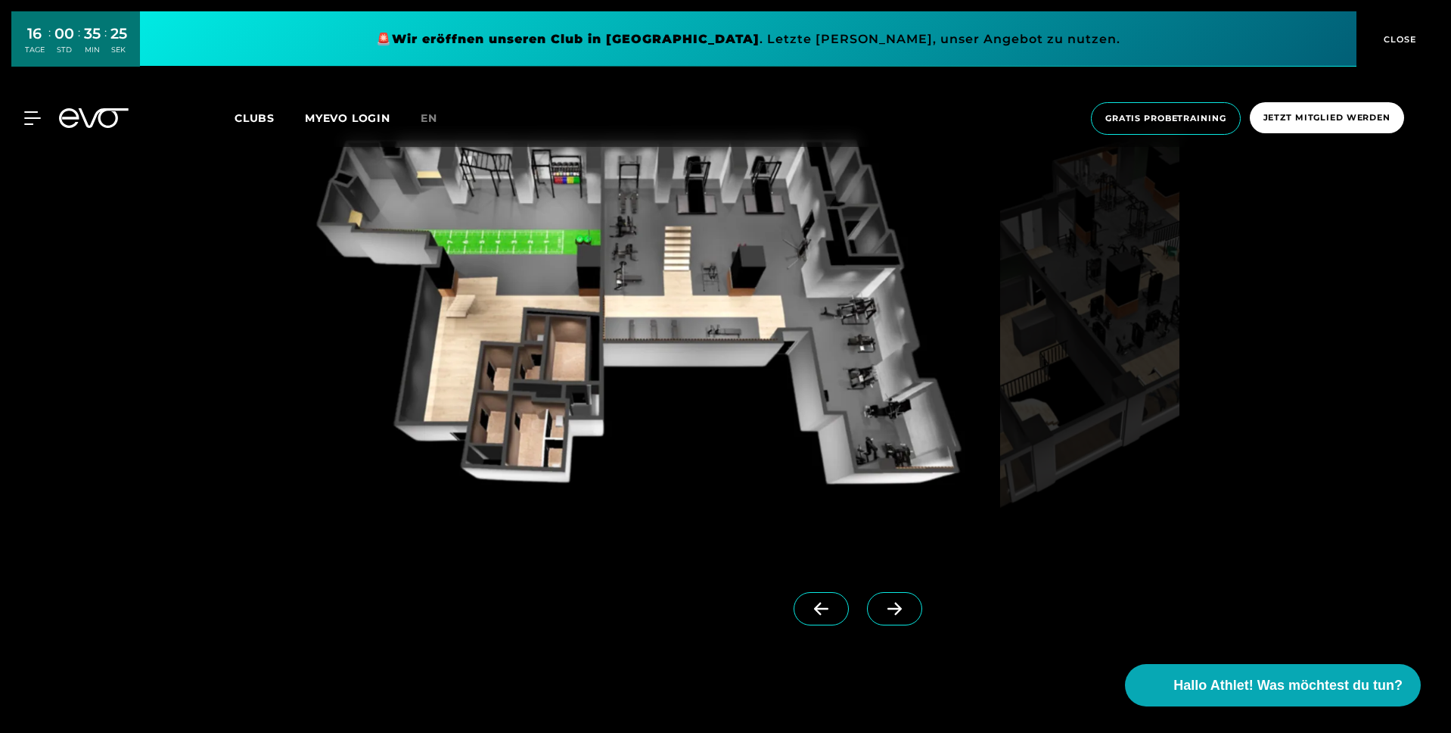
click at [882, 602] on icon at bounding box center [895, 609] width 26 height 14
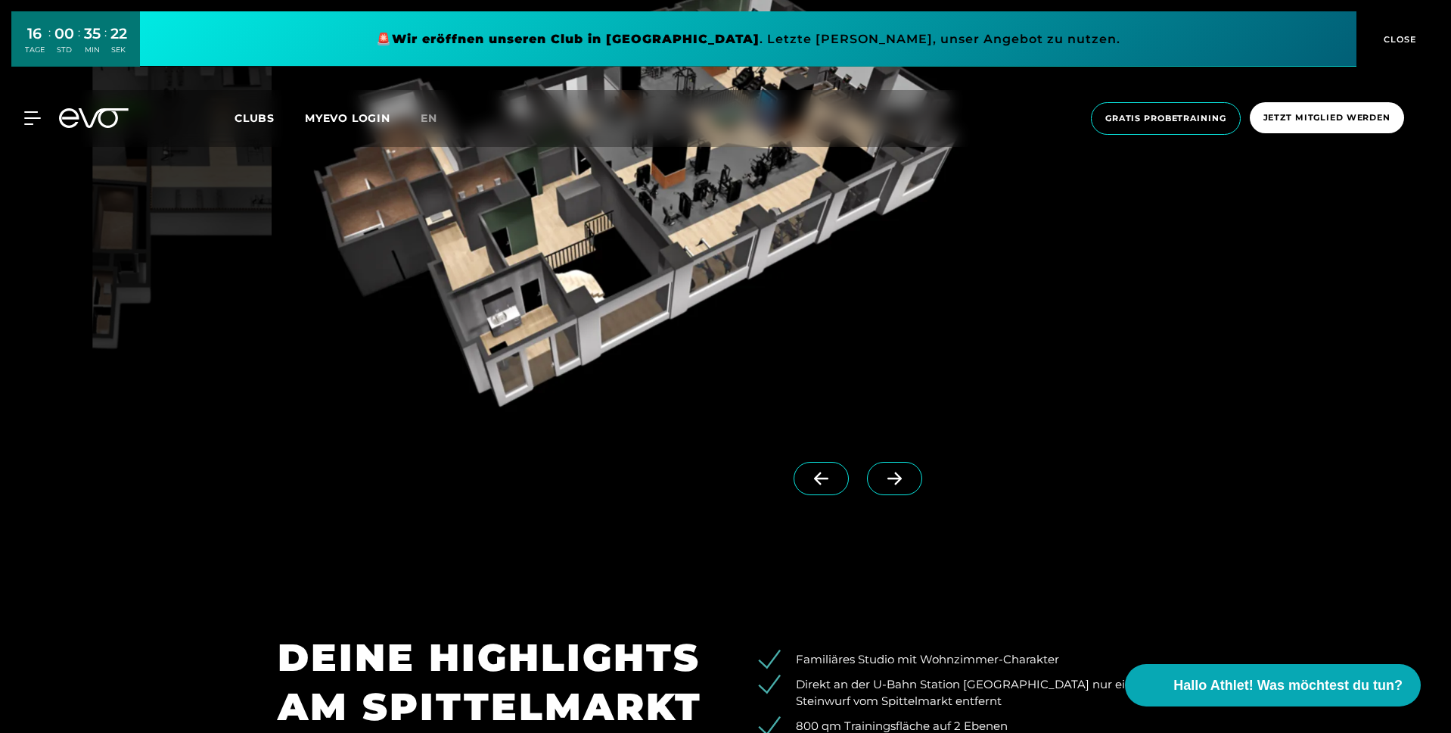
scroll to position [1498, 0]
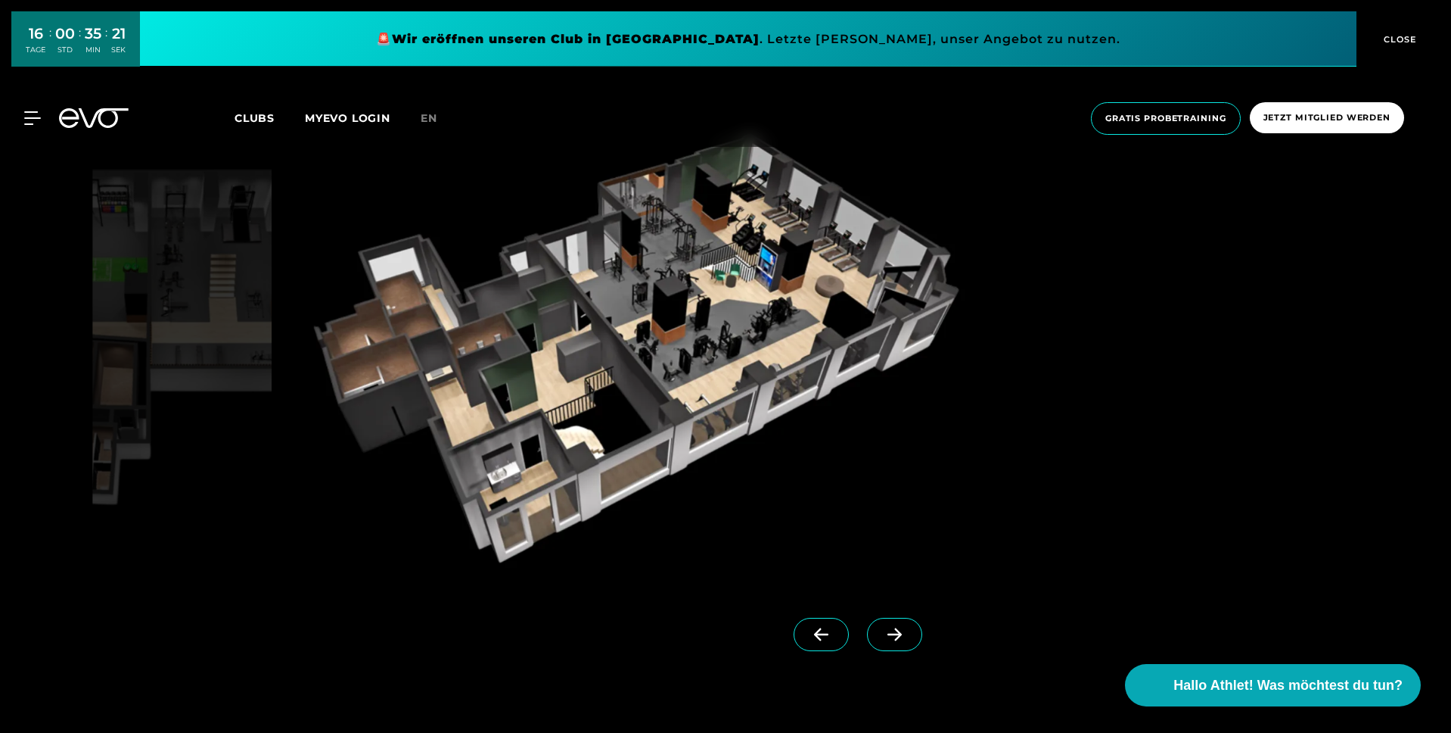
click at [794, 636] on span at bounding box center [821, 633] width 55 height 33
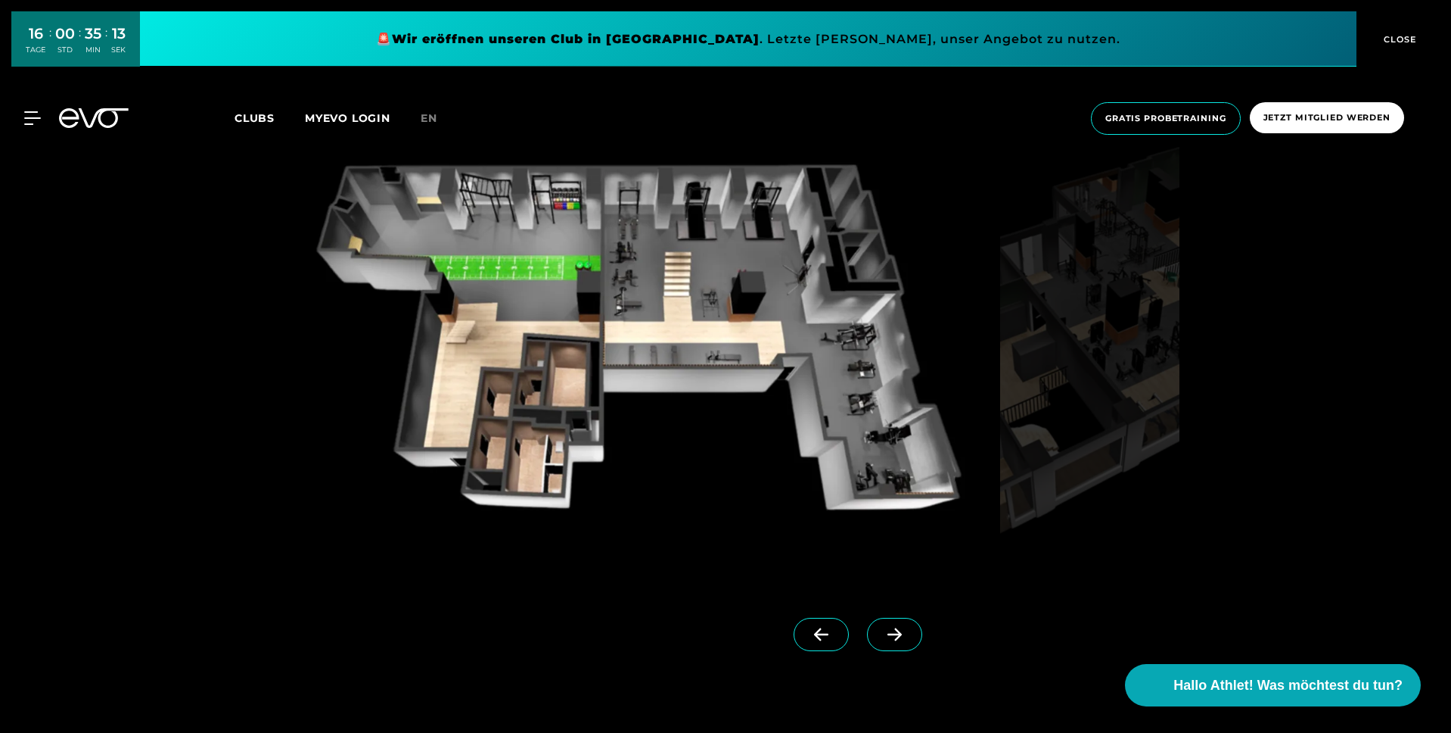
click at [888, 637] on icon at bounding box center [895, 634] width 14 height 13
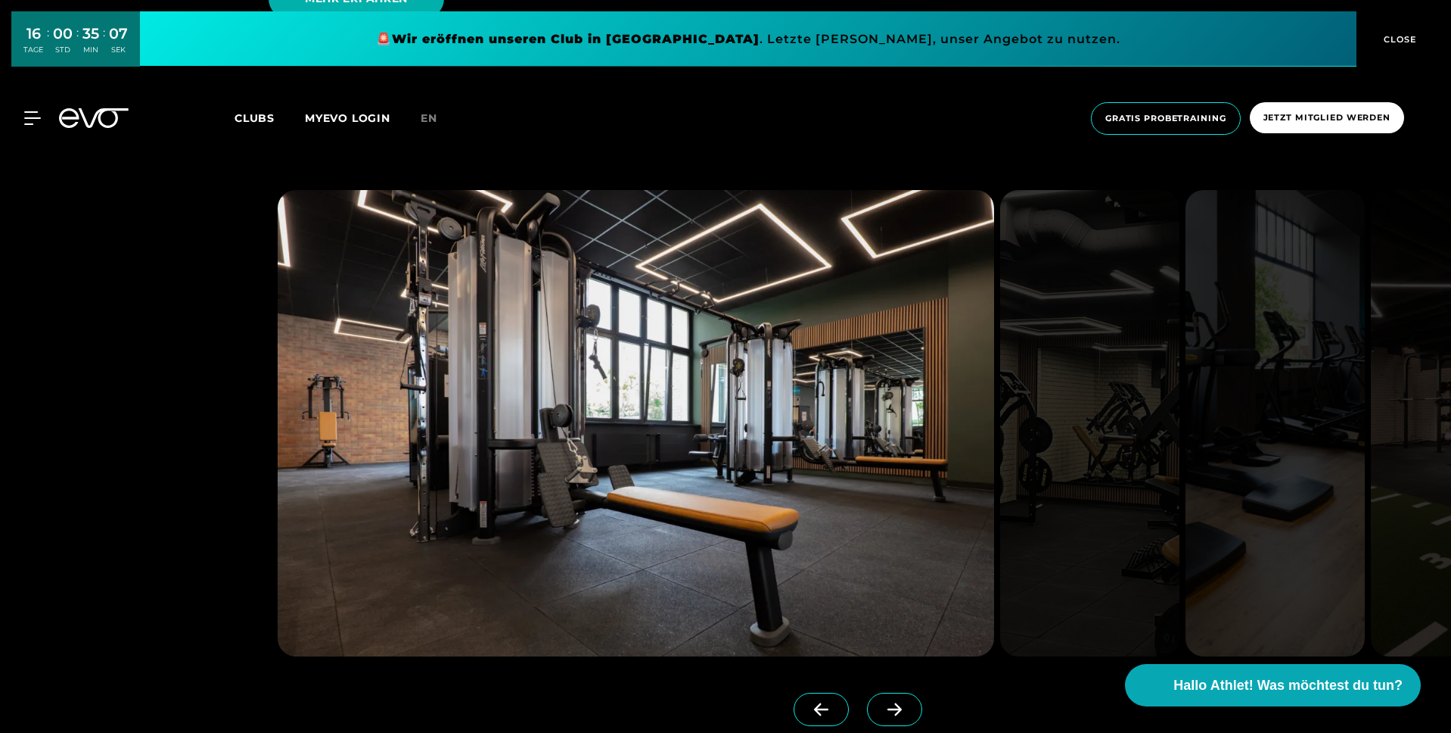
scroll to position [3825, 0]
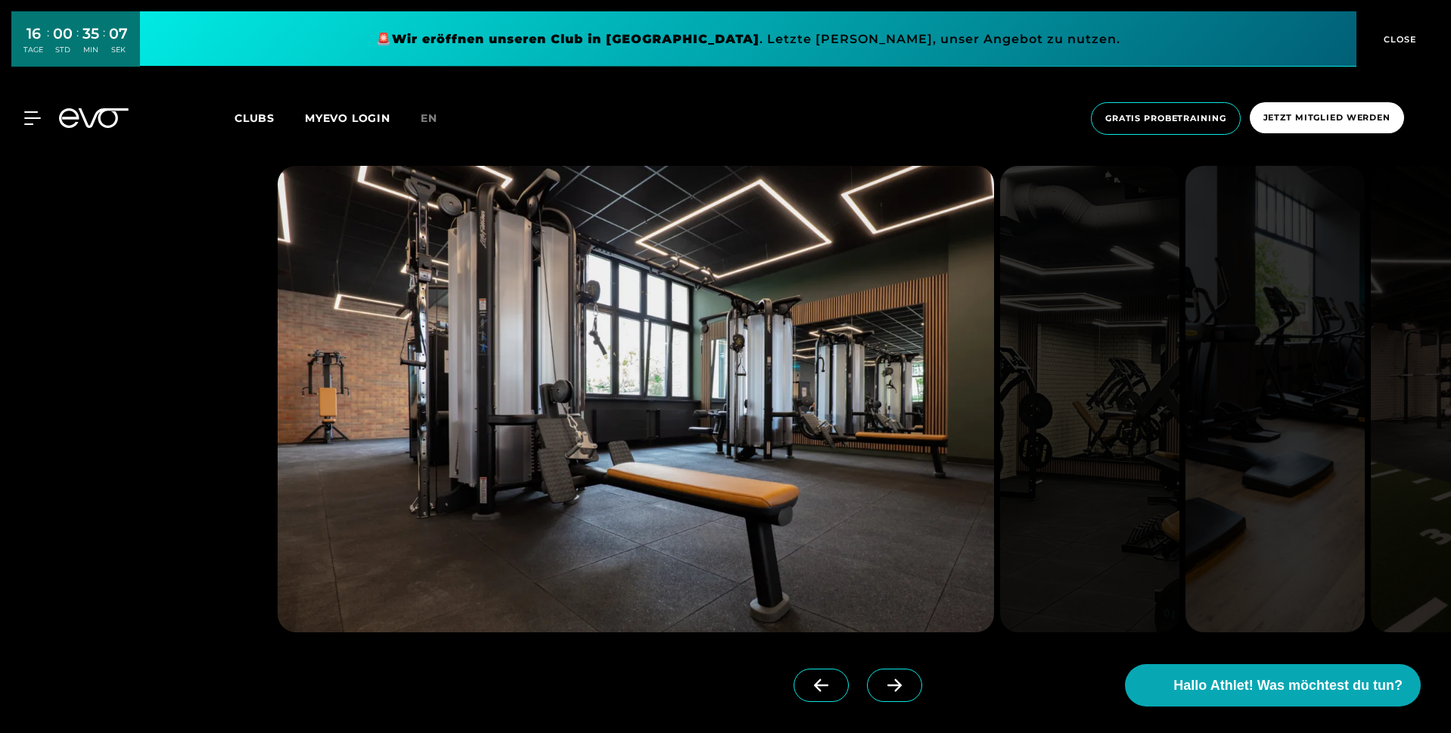
click at [871, 670] on span at bounding box center [894, 684] width 55 height 33
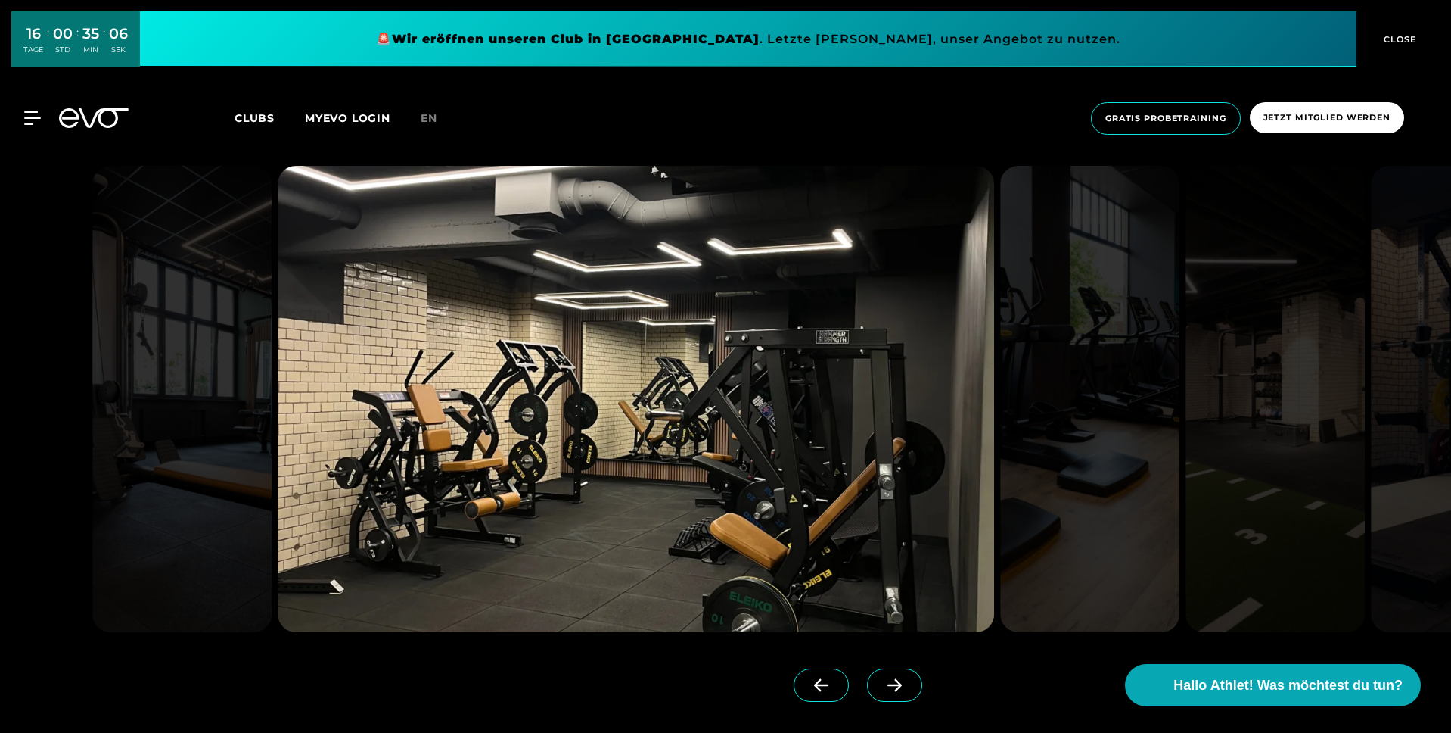
click at [871, 670] on span at bounding box center [894, 684] width 55 height 33
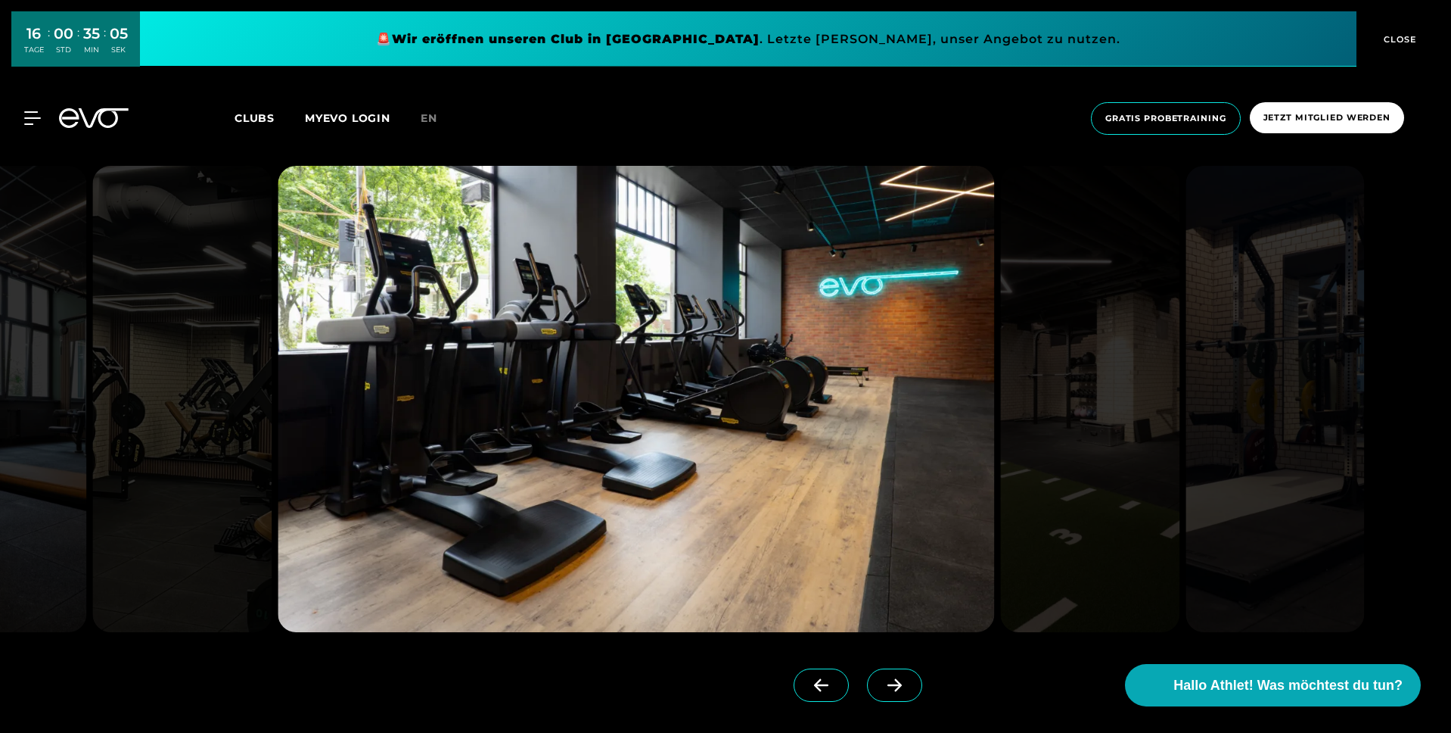
click at [871, 670] on span at bounding box center [894, 684] width 55 height 33
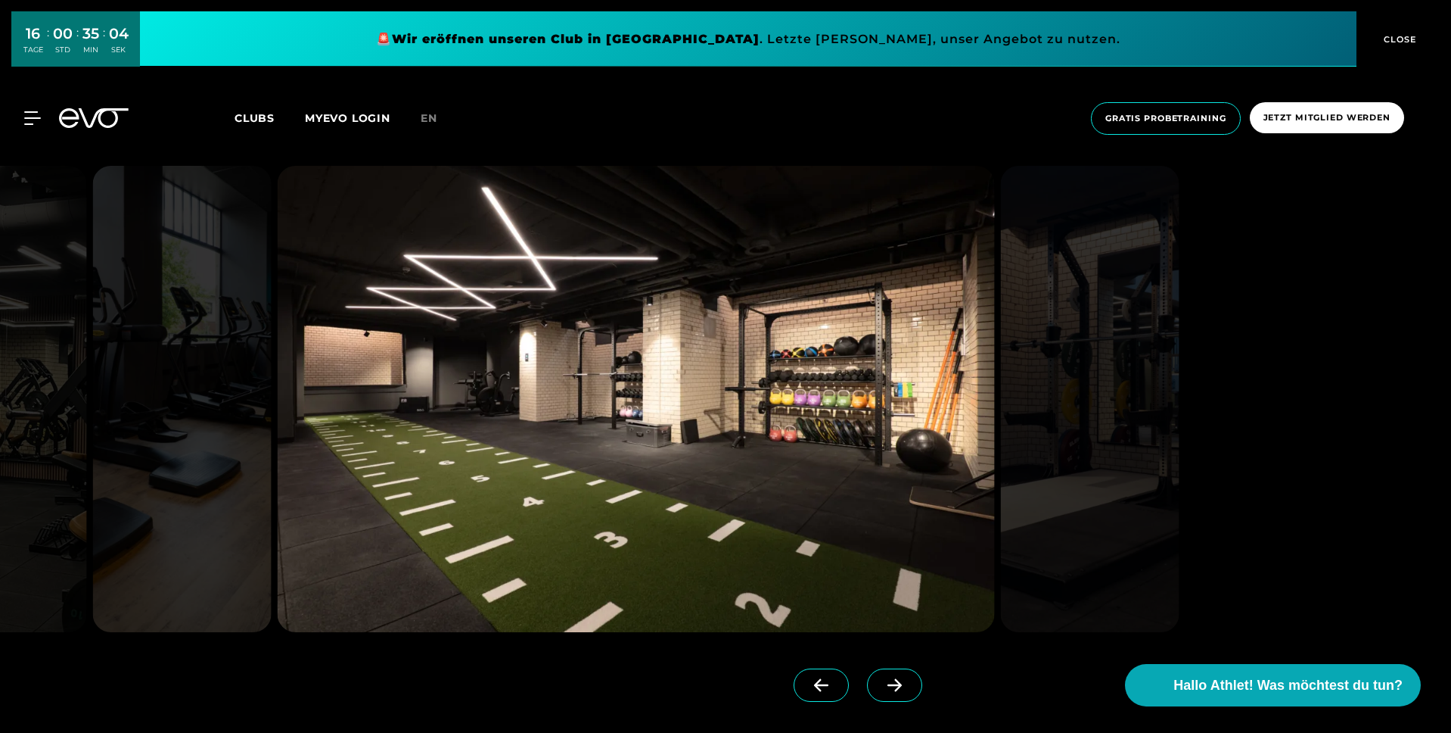
click at [871, 670] on span at bounding box center [894, 684] width 55 height 33
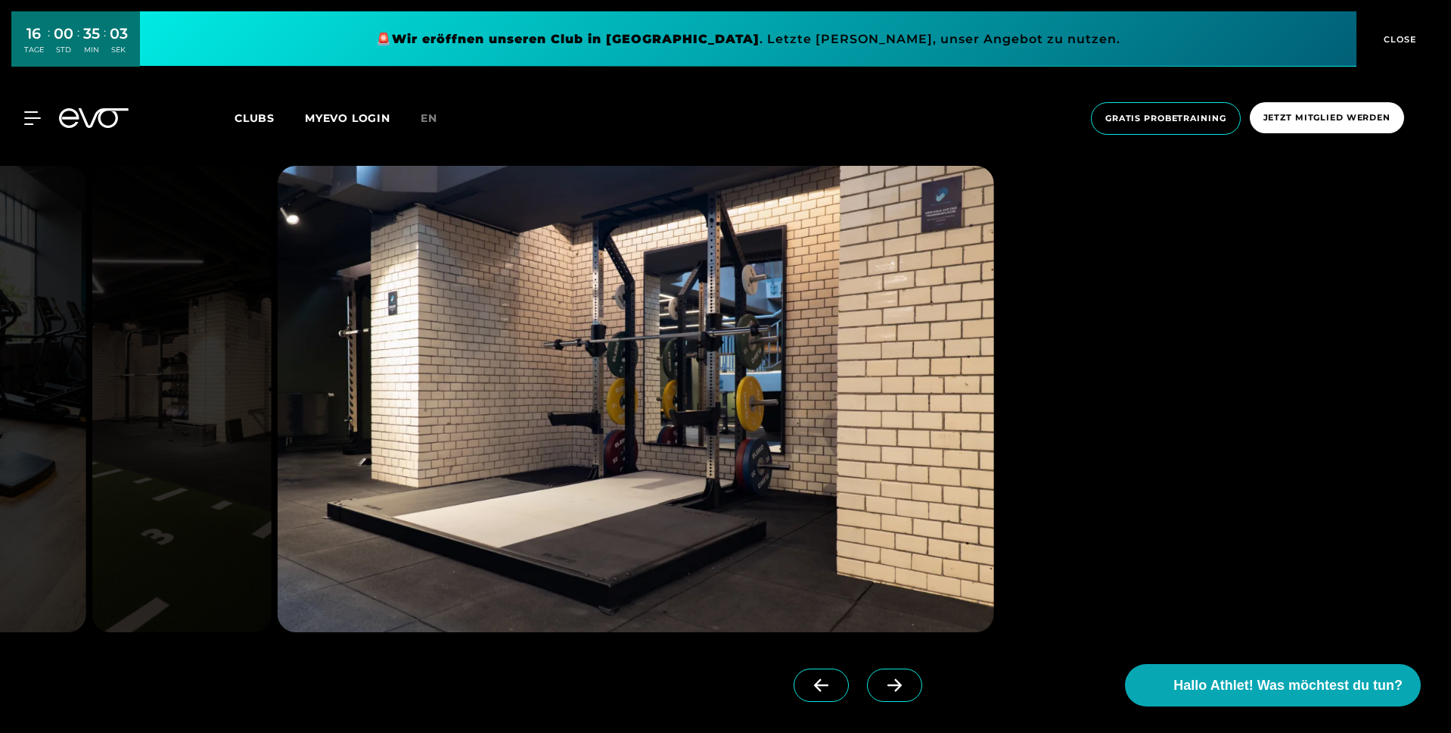
click at [871, 670] on span at bounding box center [894, 684] width 55 height 33
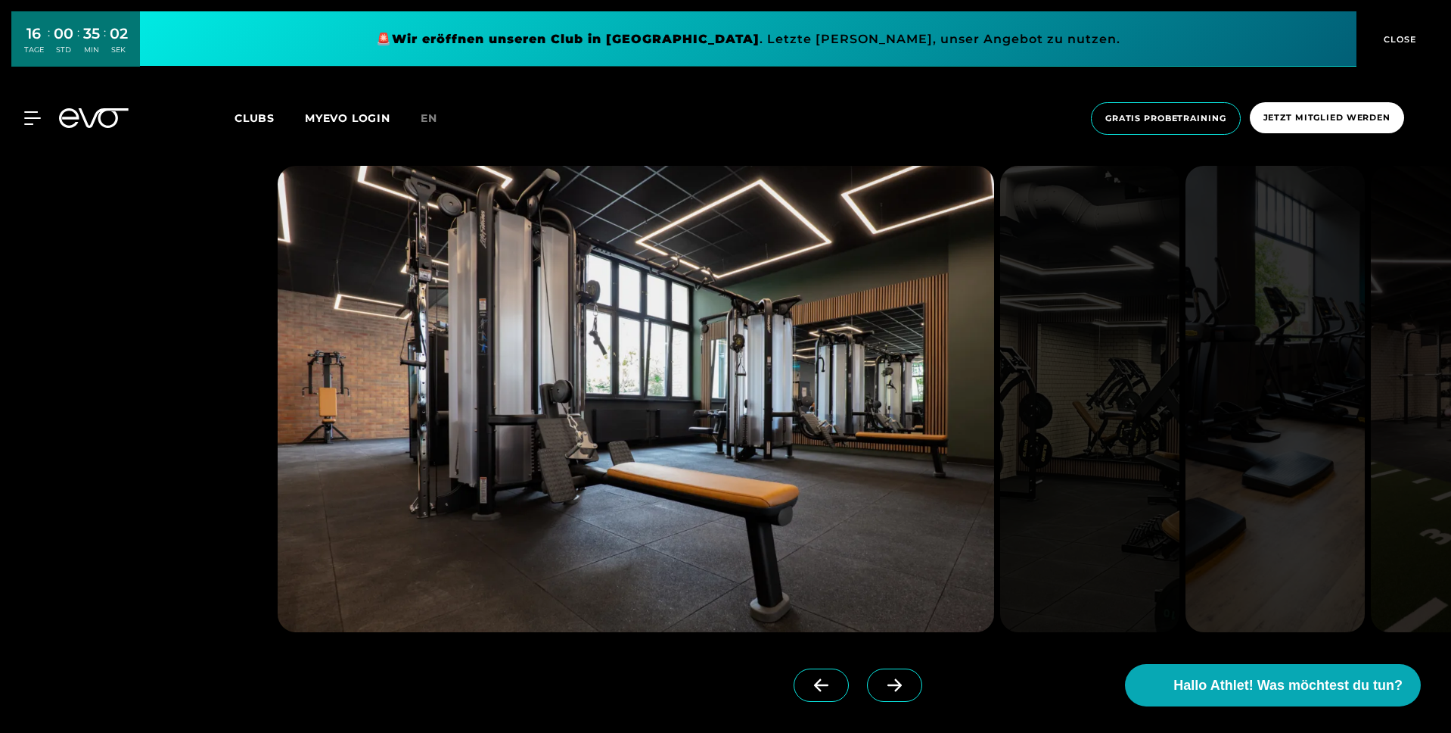
click at [871, 670] on span at bounding box center [894, 684] width 55 height 33
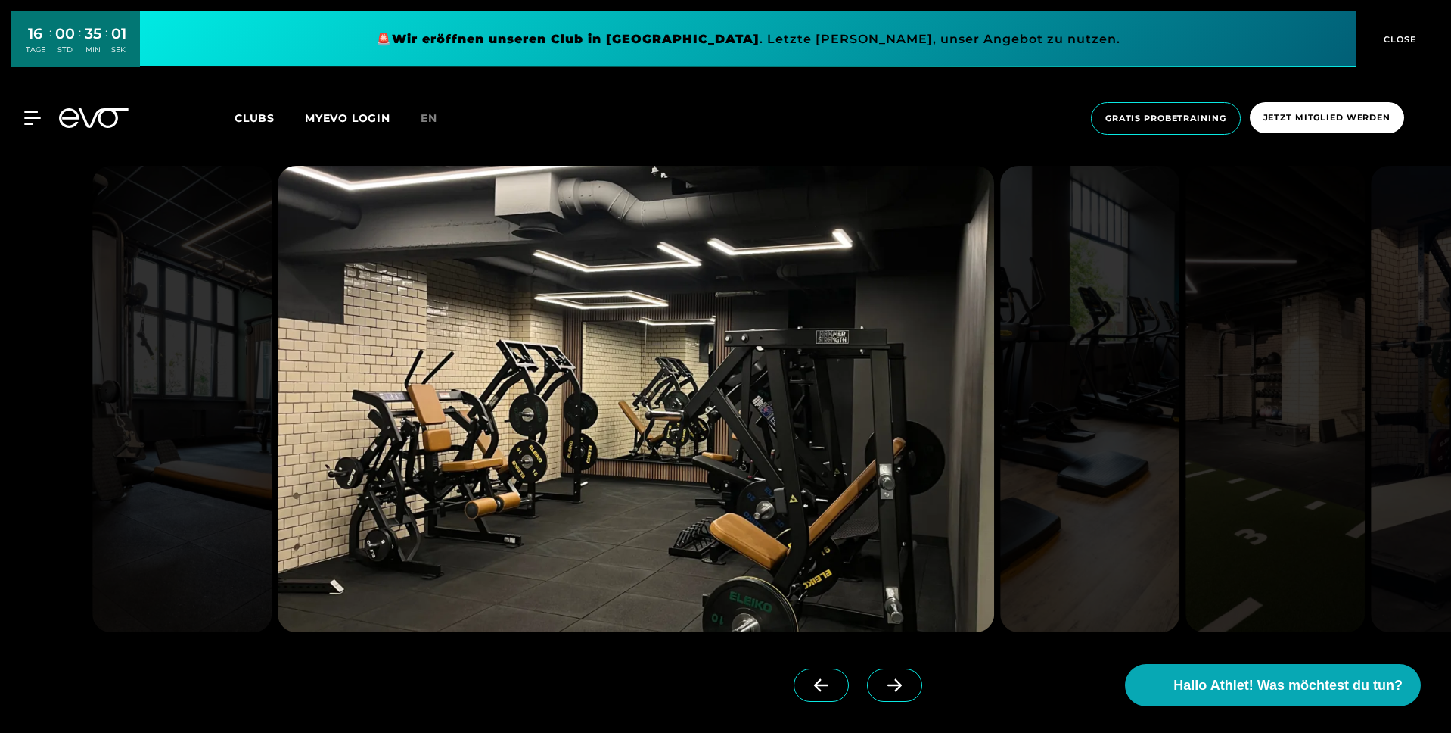
click at [871, 670] on span at bounding box center [894, 684] width 55 height 33
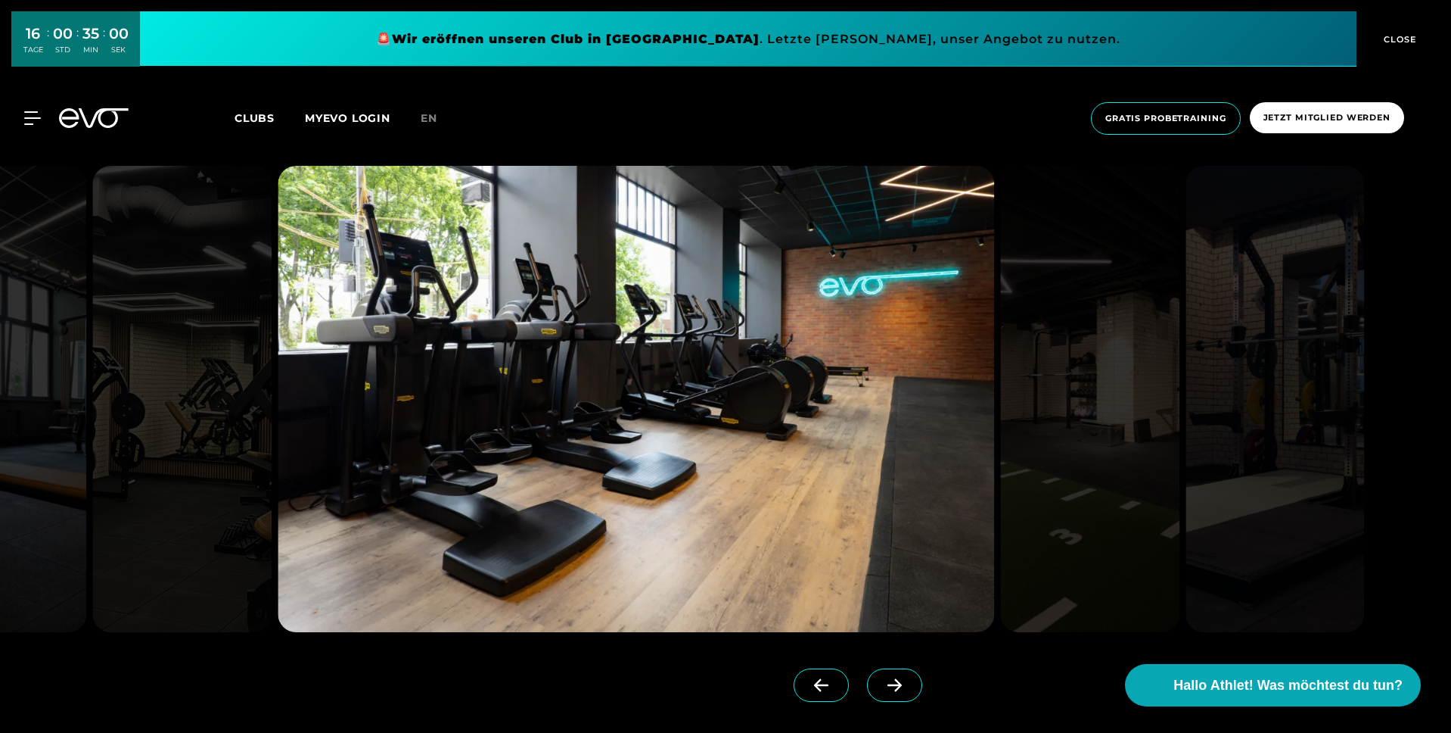
click at [871, 670] on span at bounding box center [894, 684] width 55 height 33
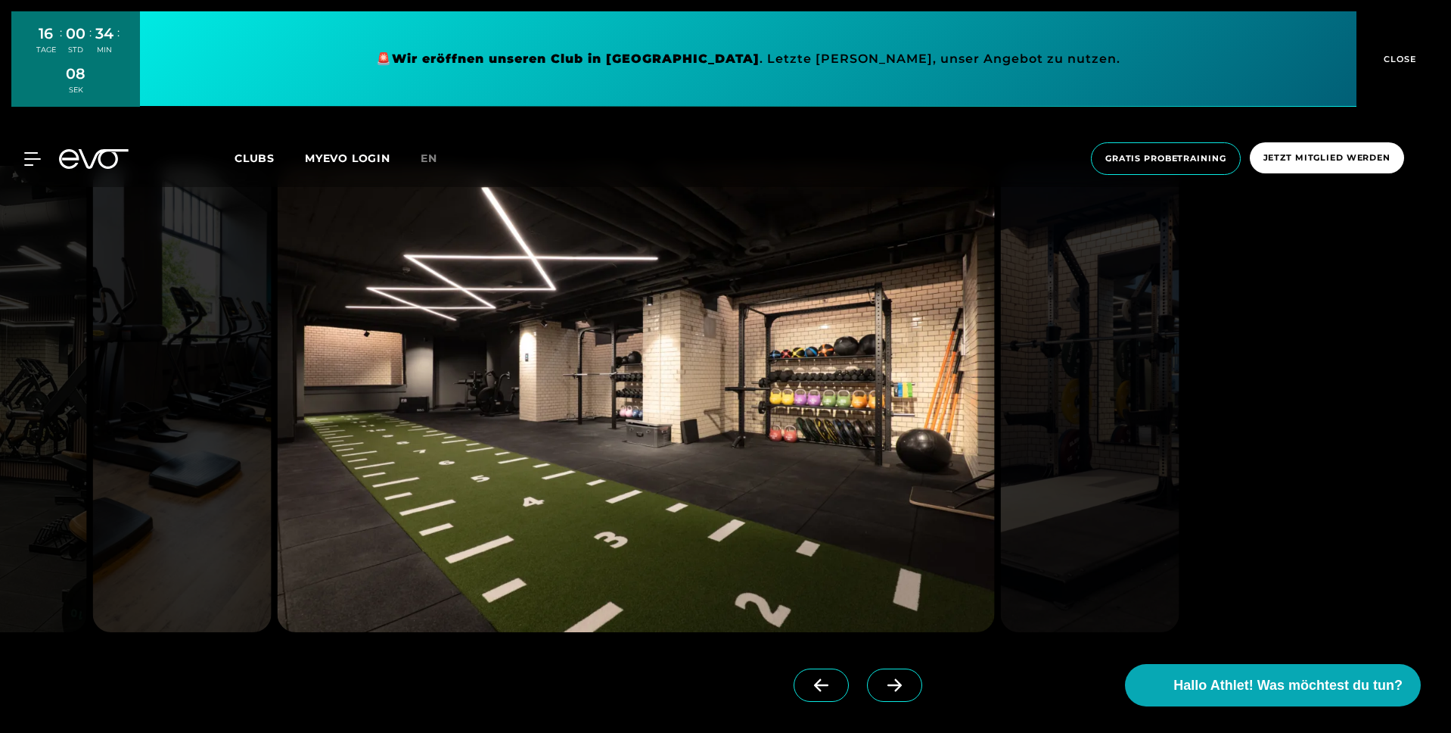
click at [886, 690] on span at bounding box center [894, 684] width 55 height 33
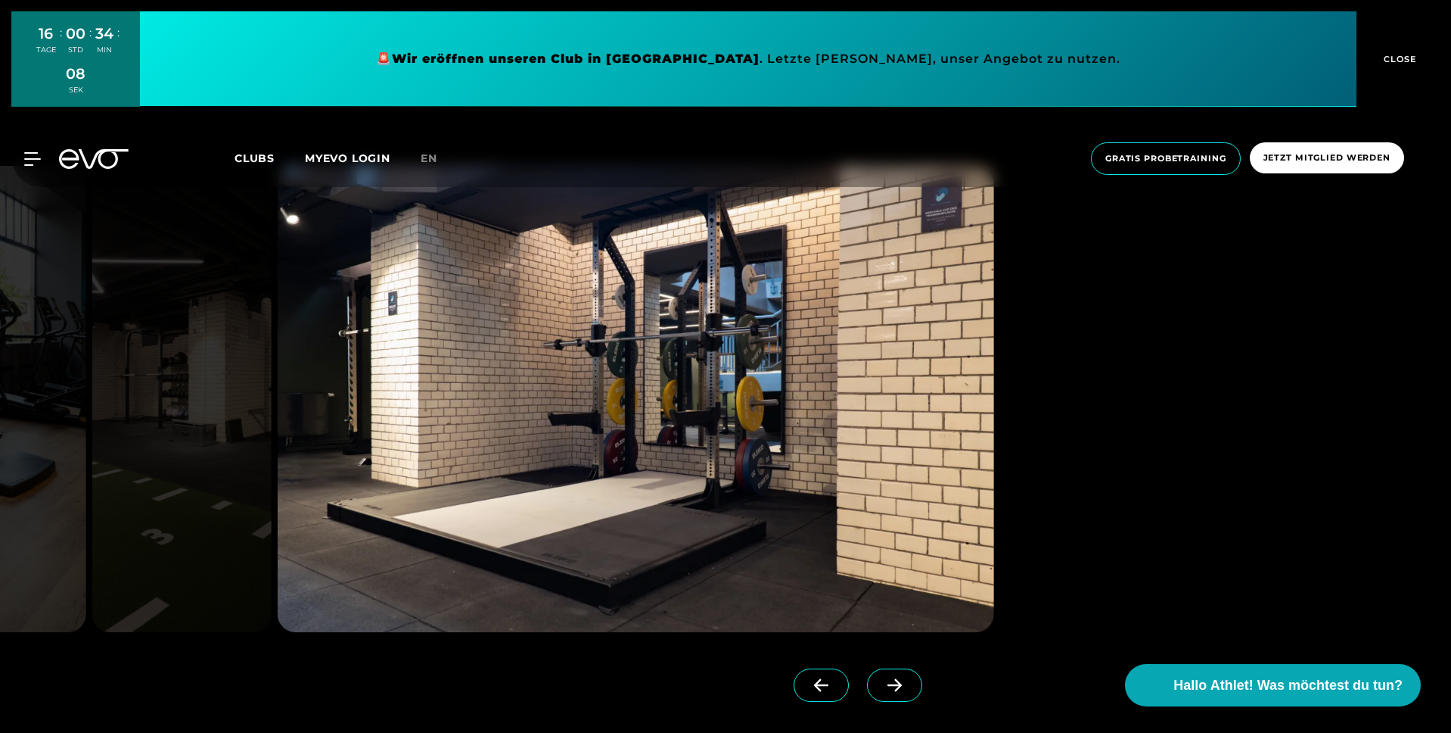
click at [888, 680] on span at bounding box center [894, 684] width 55 height 33
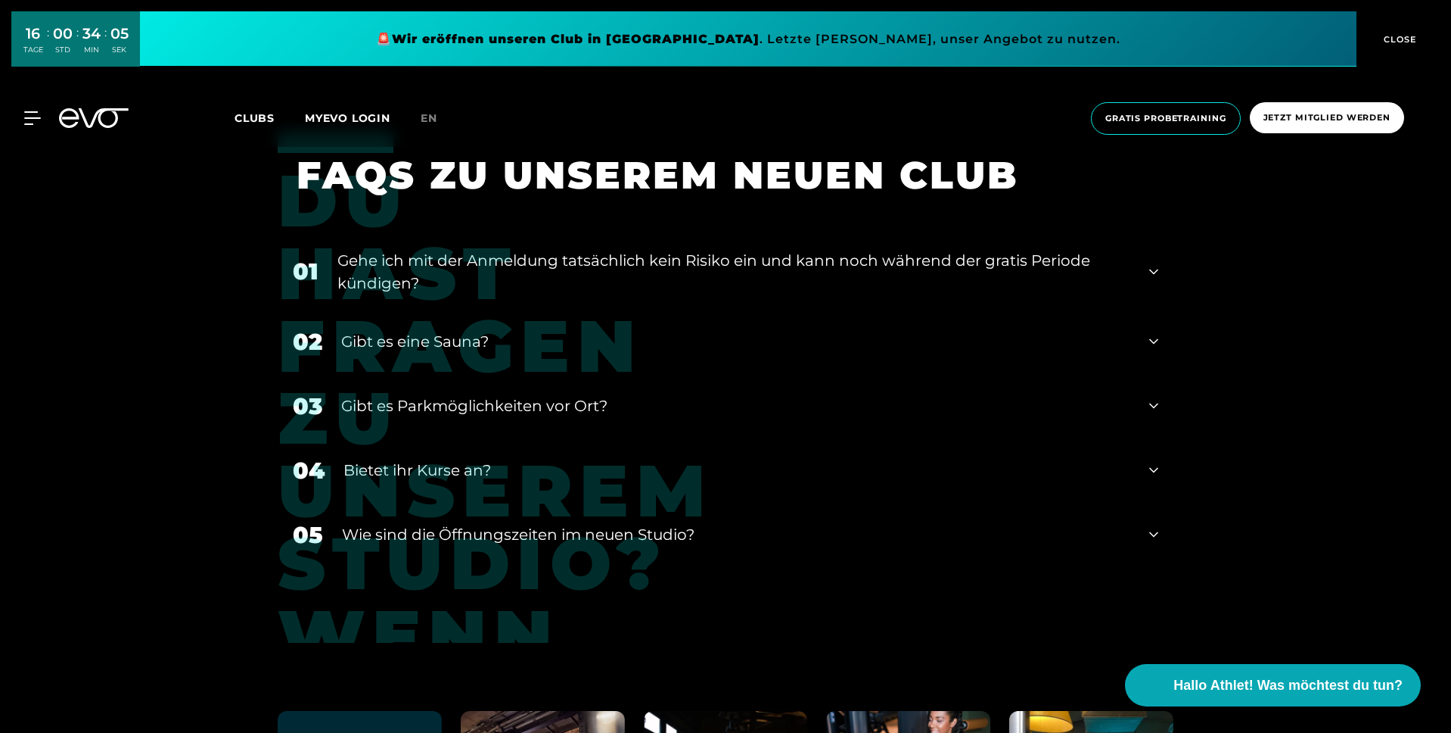
scroll to position [6294, 0]
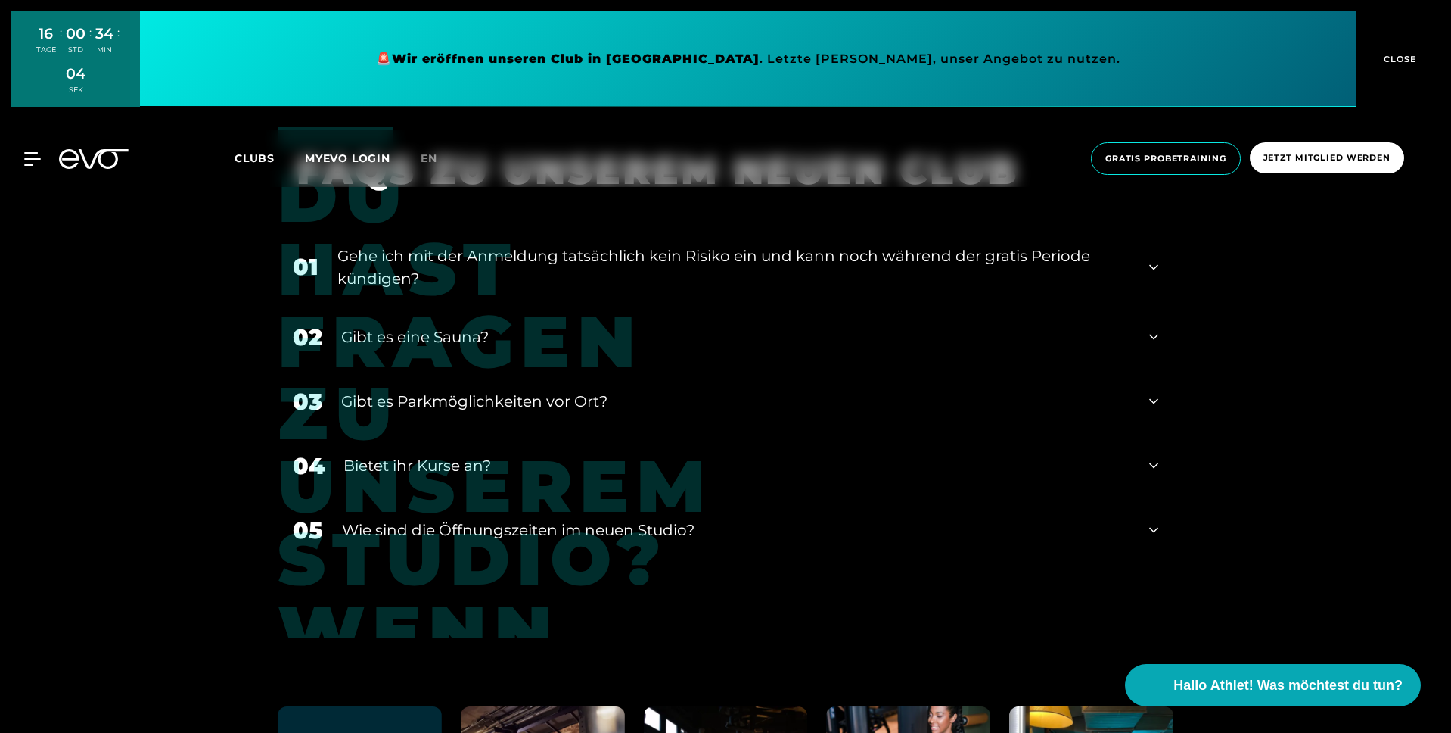
click at [577, 337] on div "Gibt es eine Sauna?" at bounding box center [735, 336] width 789 height 23
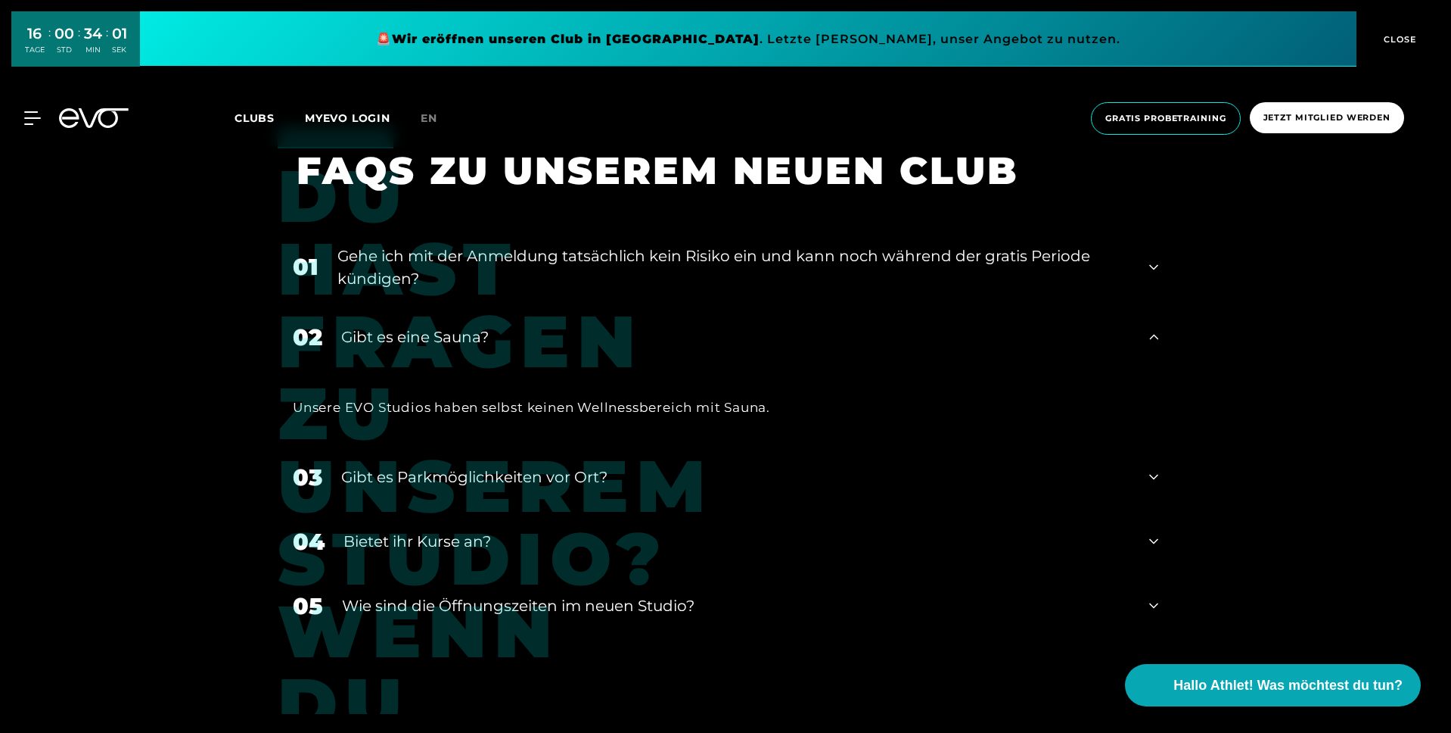
click at [620, 270] on div "Gehe ich mit der Anmeldung tatsächlich kein Risiko ein und kann noch während de…" at bounding box center [733, 266] width 793 height 45
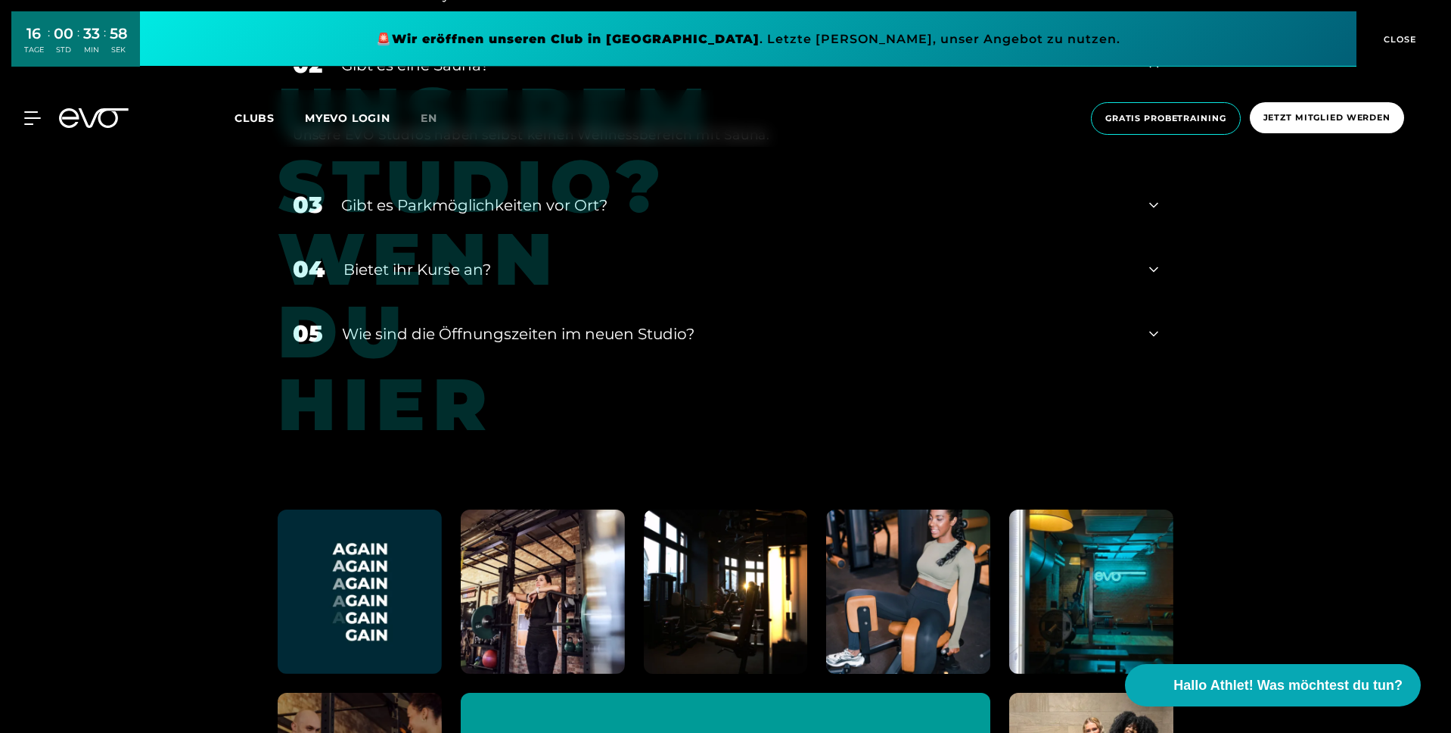
click at [589, 324] on div "​Wie sind die Öffnungszeiten im neuen Studio?" at bounding box center [736, 333] width 789 height 23
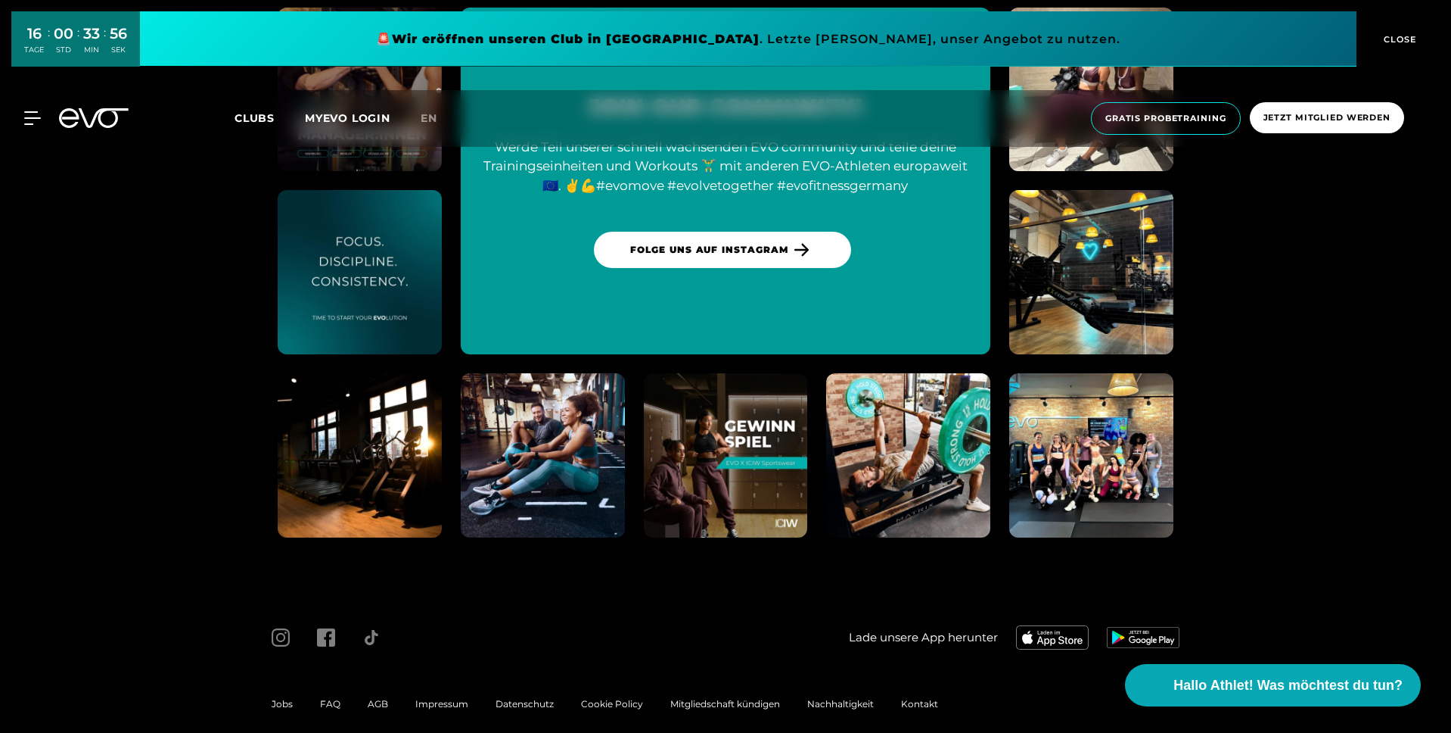
scroll to position [7441, 0]
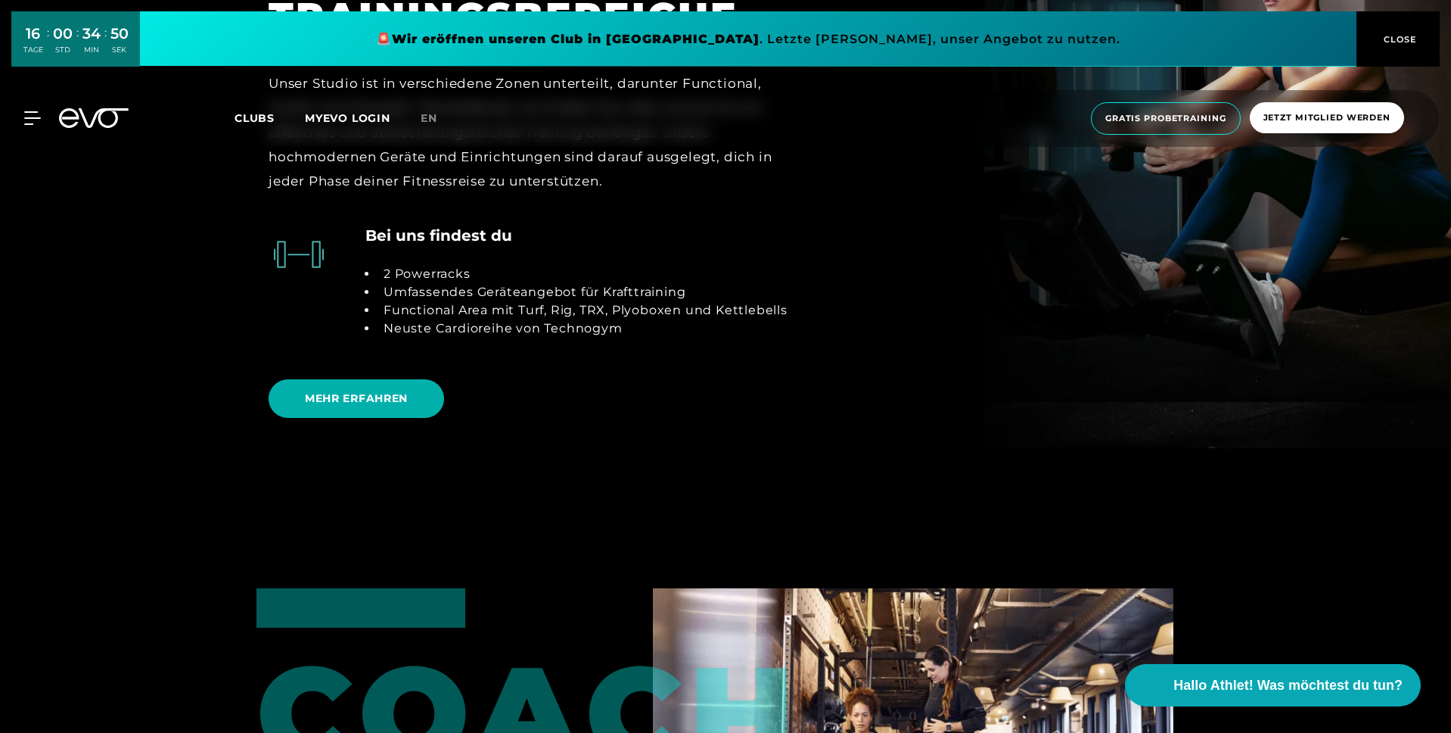
scroll to position [3469, 0]
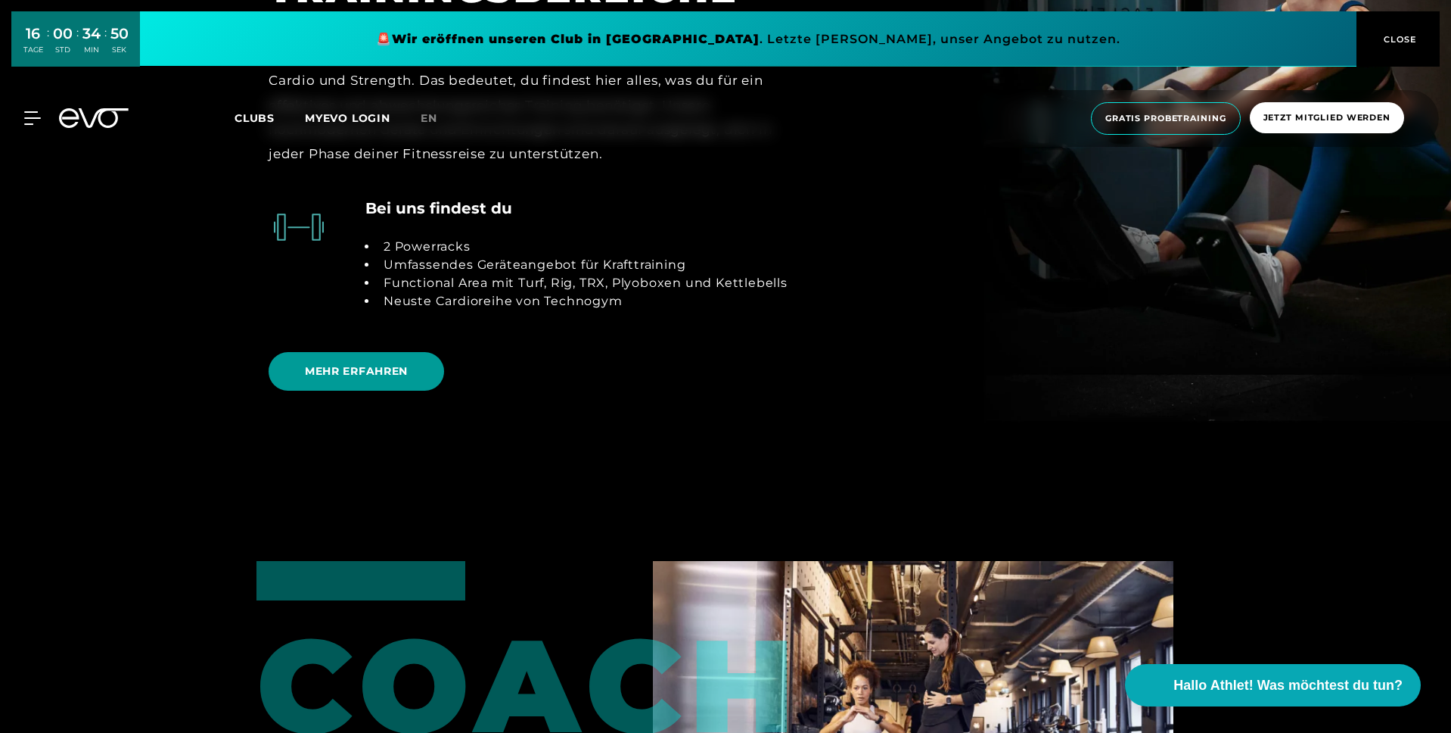
click at [407, 381] on span "MEHR ERFAHREN" at bounding box center [357, 371] width 176 height 39
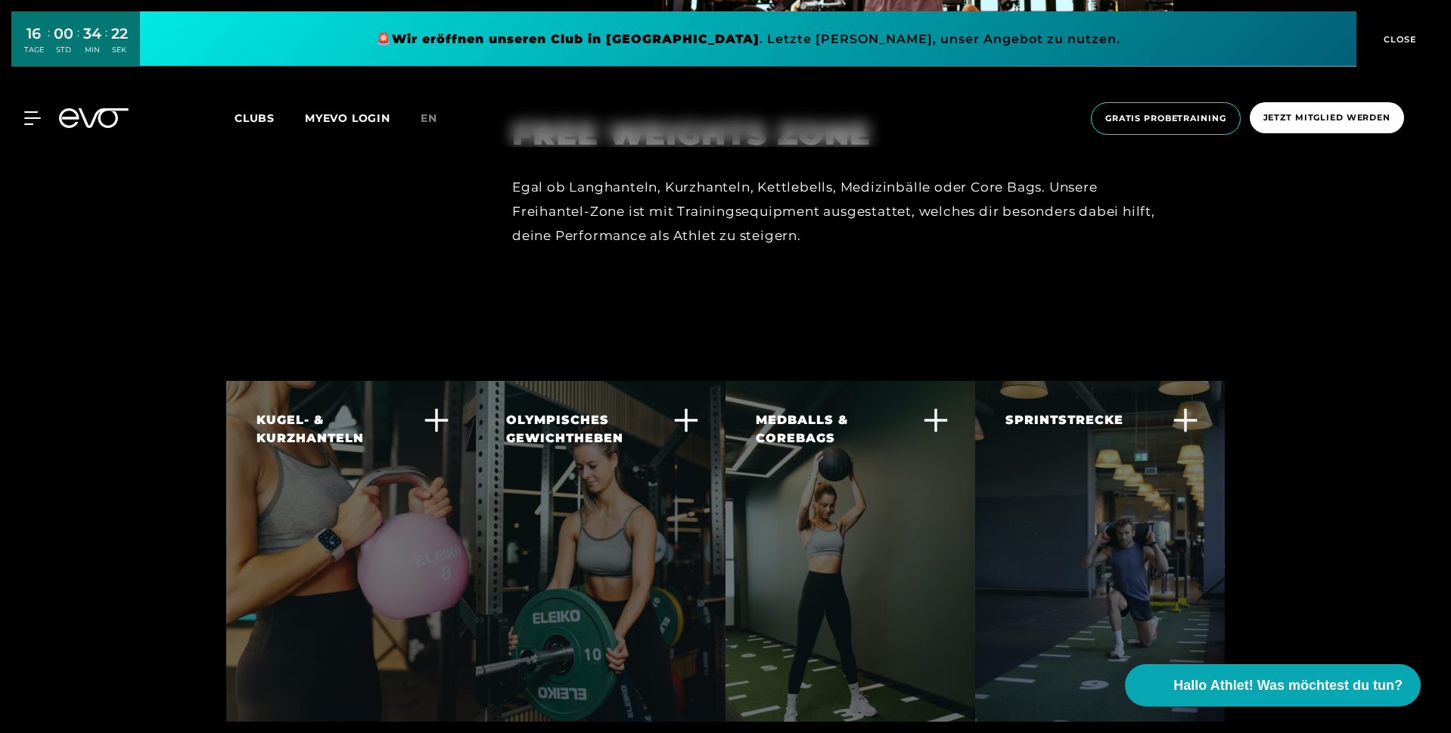
scroll to position [1615, 0]
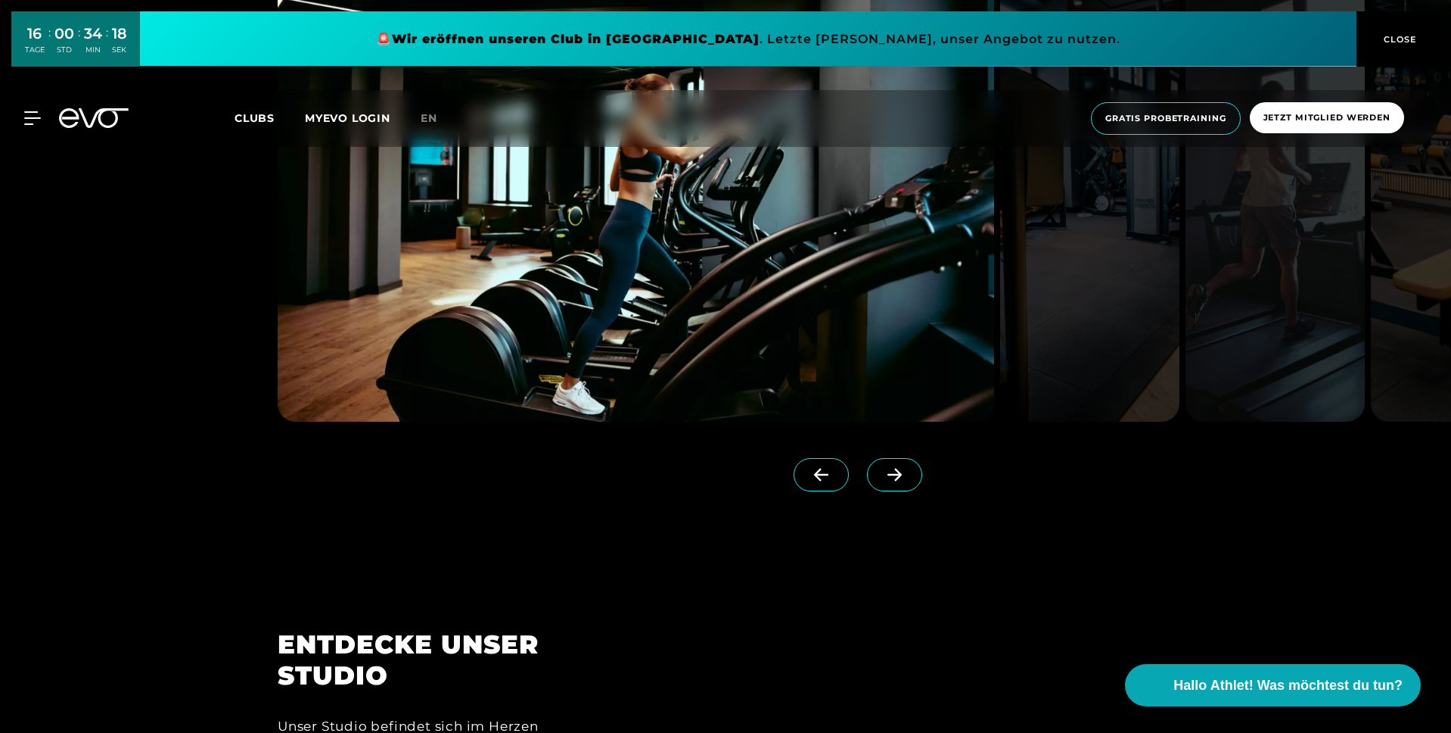
click at [885, 468] on span at bounding box center [894, 474] width 55 height 33
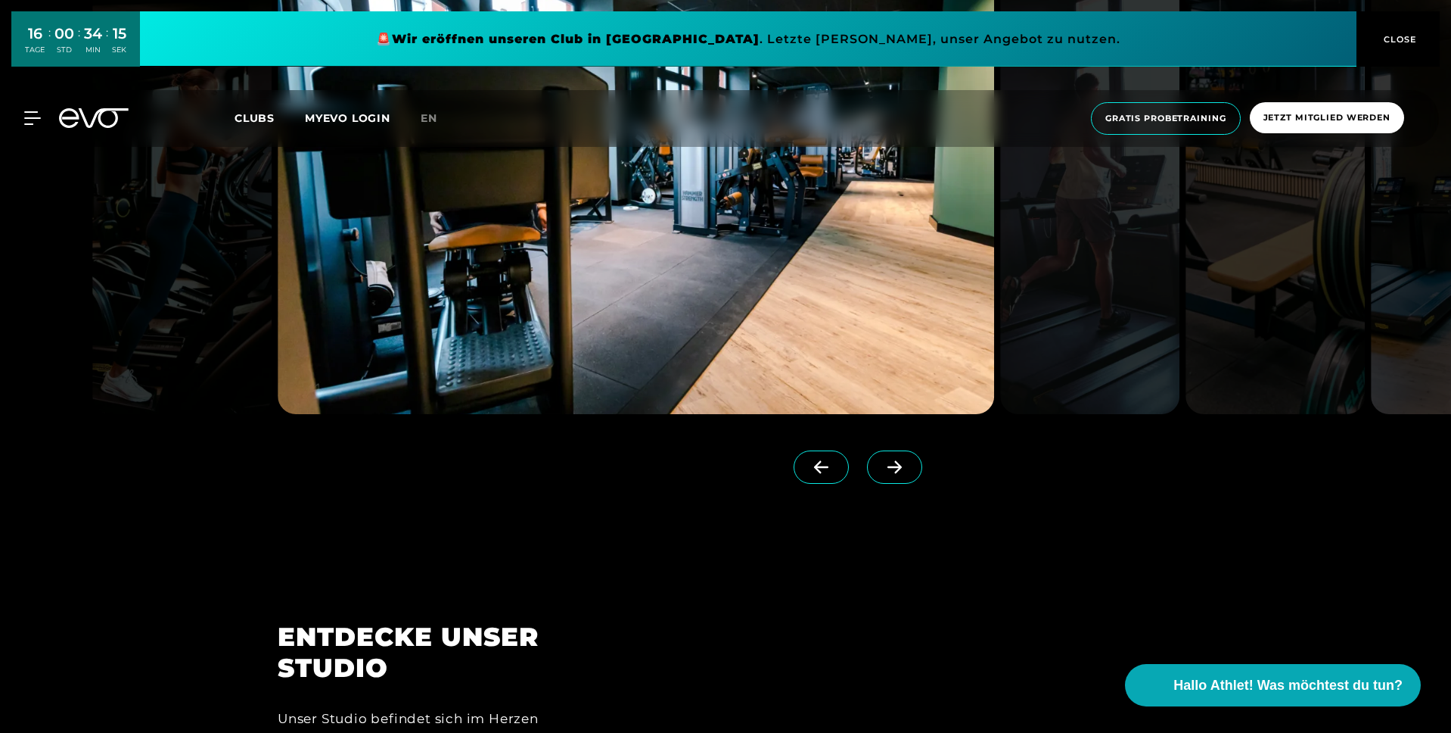
scroll to position [1610, 0]
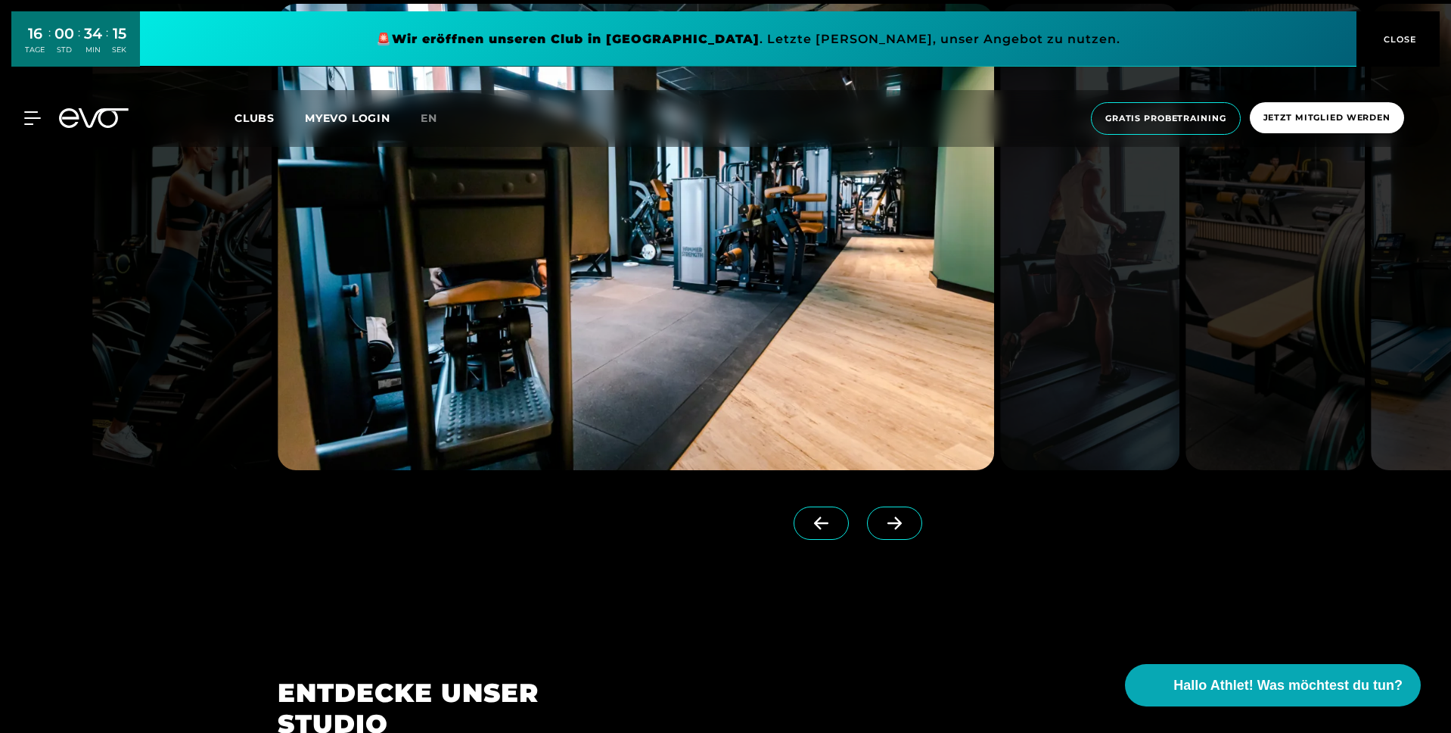
click at [882, 524] on icon at bounding box center [895, 523] width 26 height 14
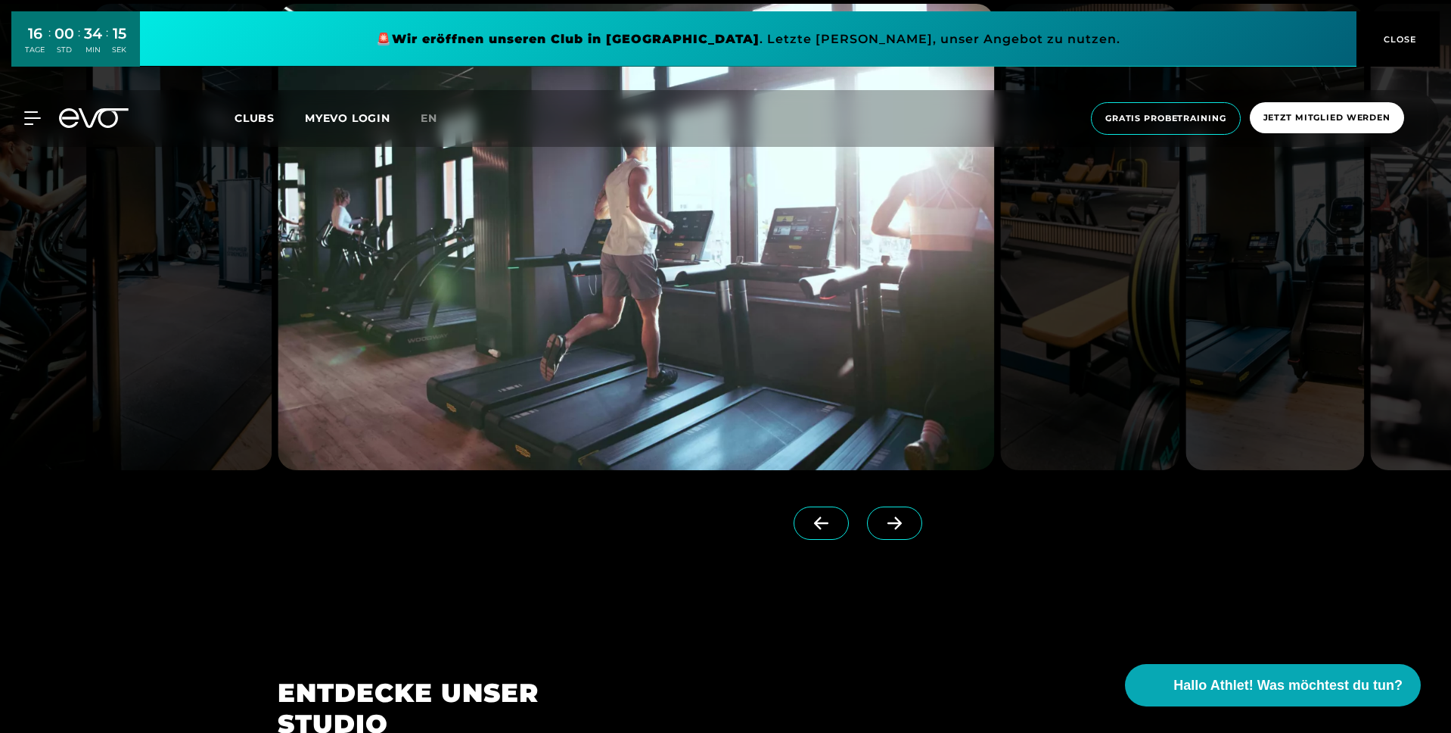
click at [882, 524] on icon at bounding box center [895, 523] width 26 height 14
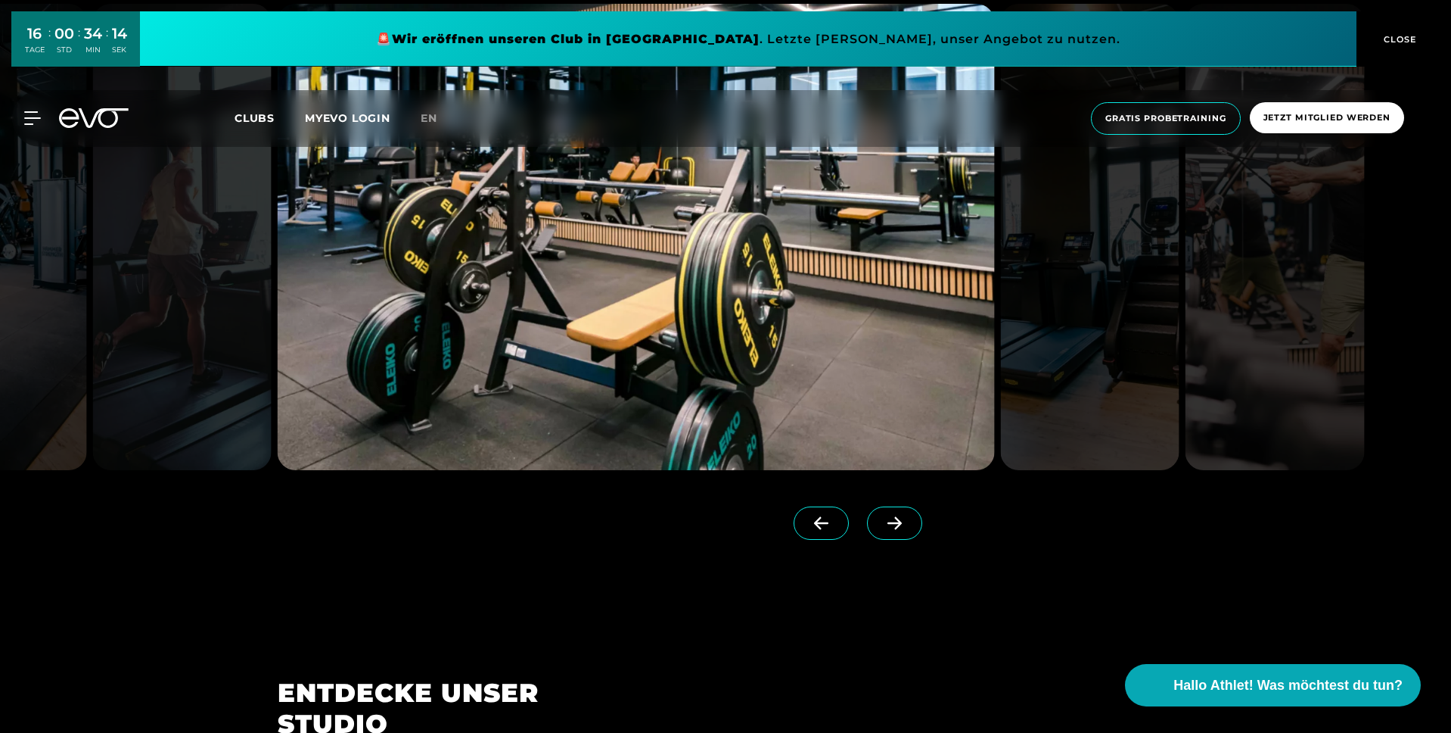
click at [882, 524] on icon at bounding box center [895, 523] width 26 height 14
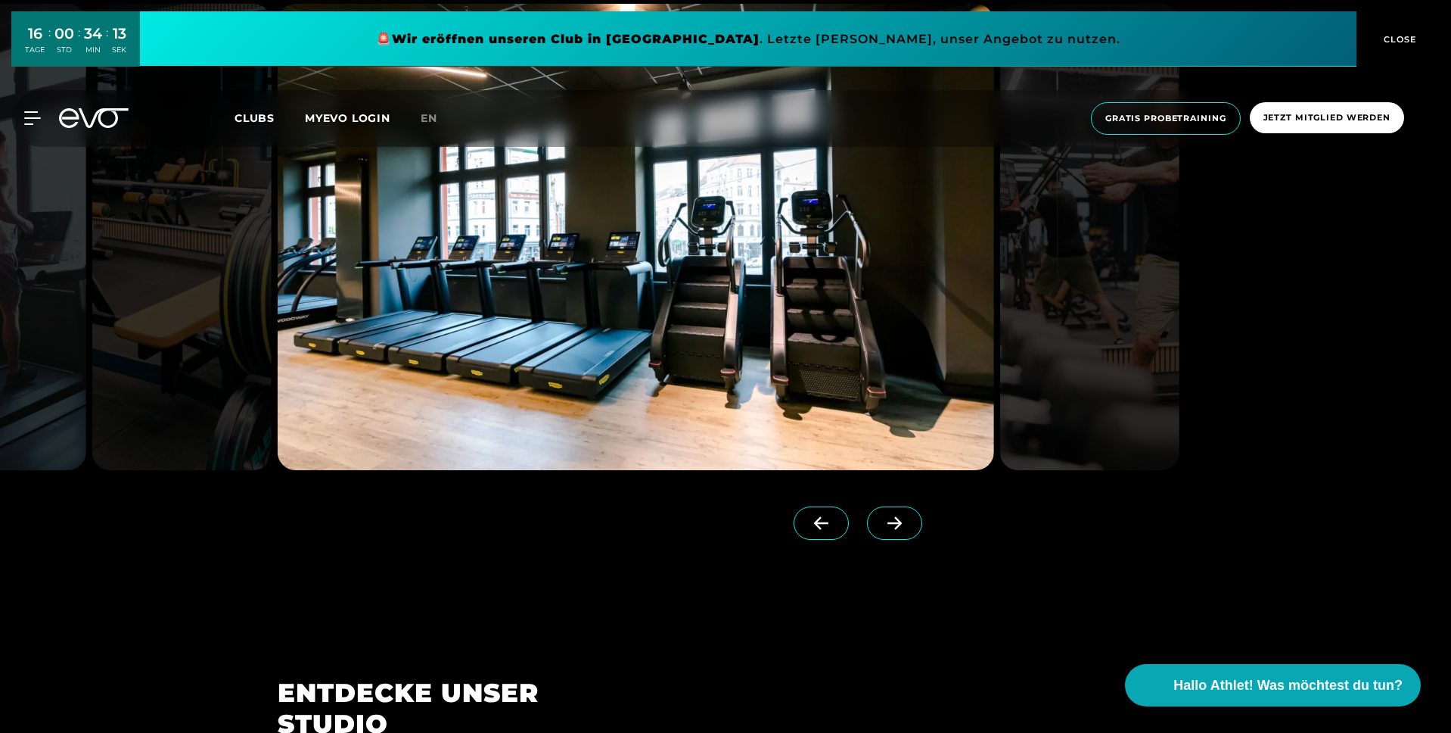
click at [882, 524] on icon at bounding box center [895, 523] width 26 height 14
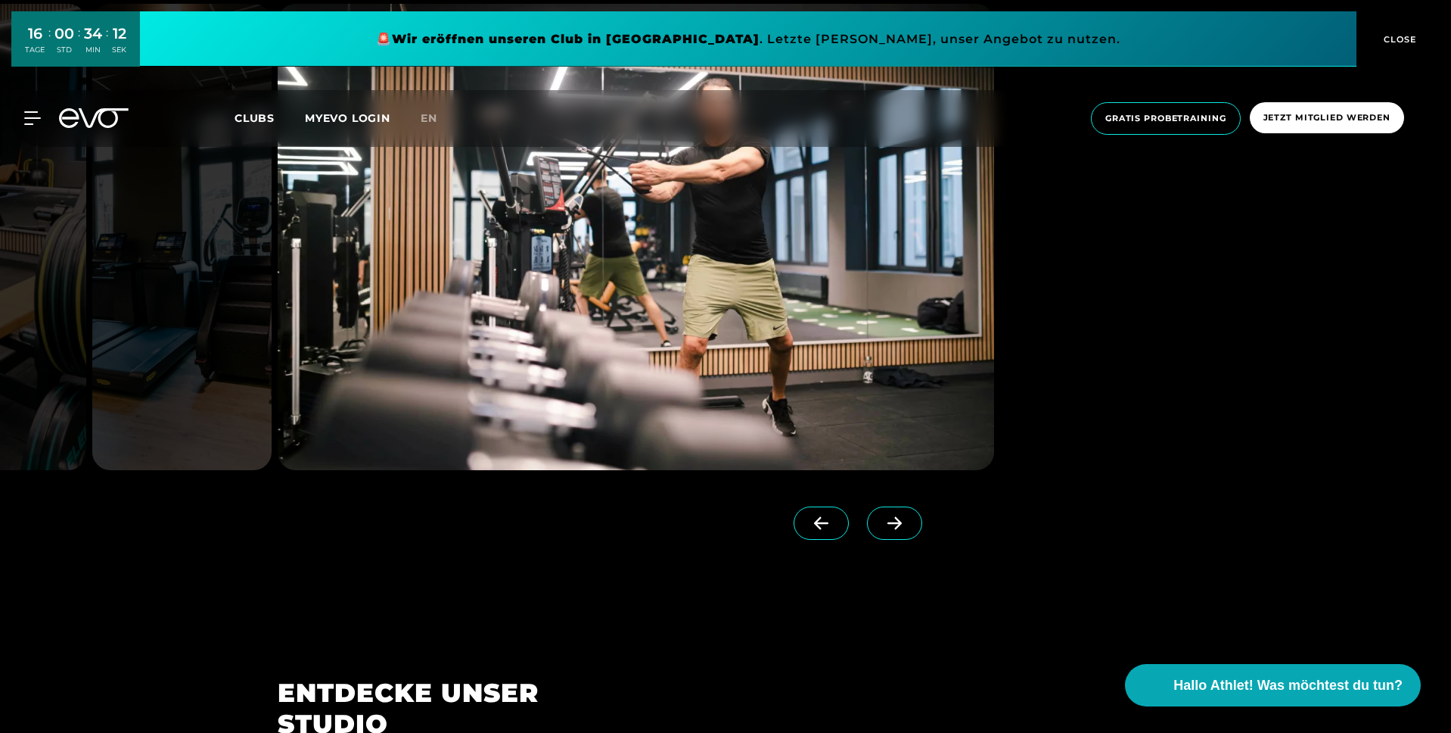
click at [882, 524] on icon at bounding box center [895, 523] width 26 height 14
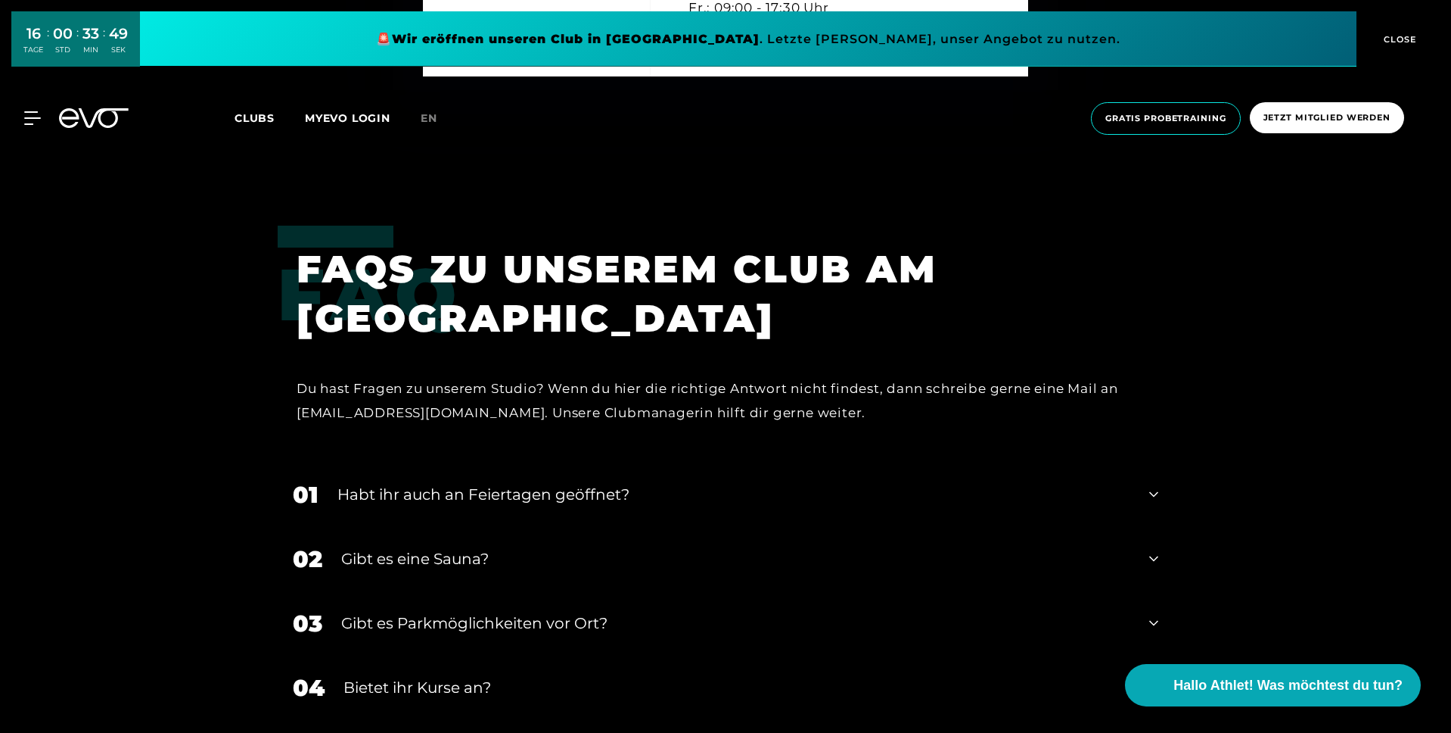
scroll to position [5961, 0]
